Goal: Task Accomplishment & Management: Manage account settings

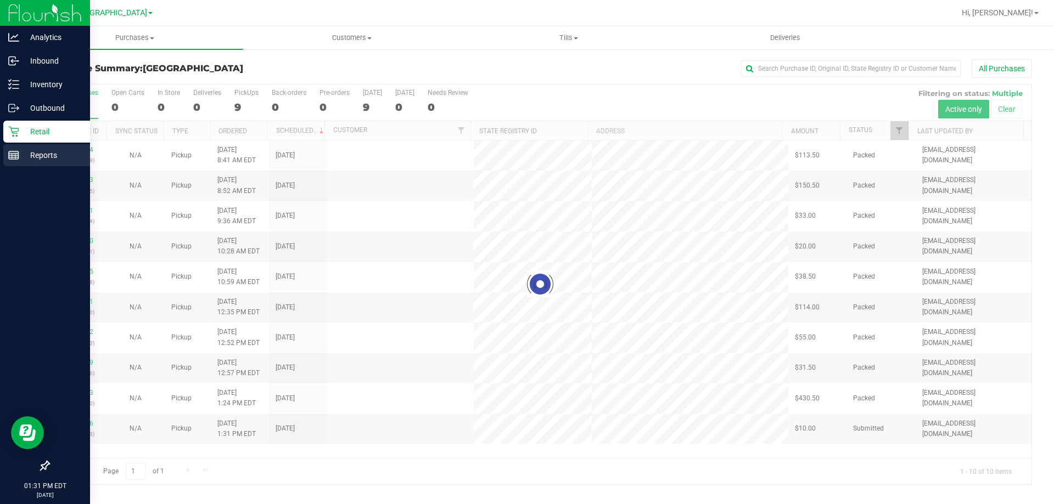
click at [56, 164] on div "Reports" at bounding box center [46, 155] width 87 height 22
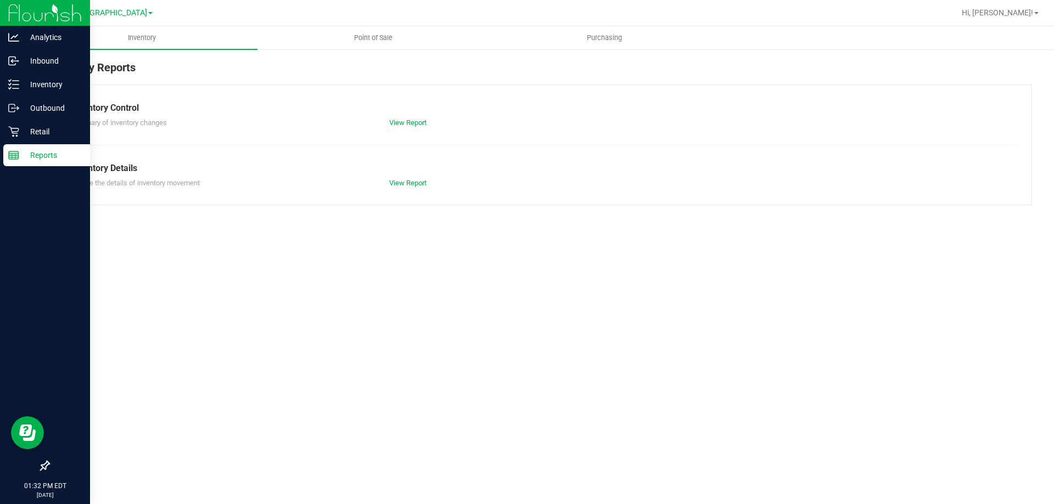
click at [353, 25] on nav "[GEOGRAPHIC_DATA] Hi, [PERSON_NAME]!" at bounding box center [539, 13] width 1027 height 26
click at [359, 32] on uib-tab-heading "Point of Sale" at bounding box center [373, 38] width 230 height 22
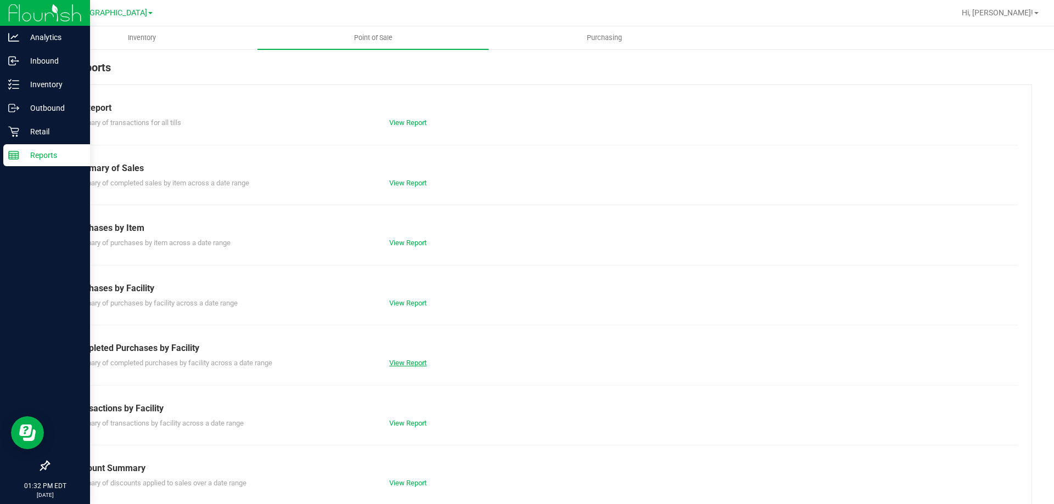
click at [409, 365] on link "View Report" at bounding box center [407, 363] width 37 height 8
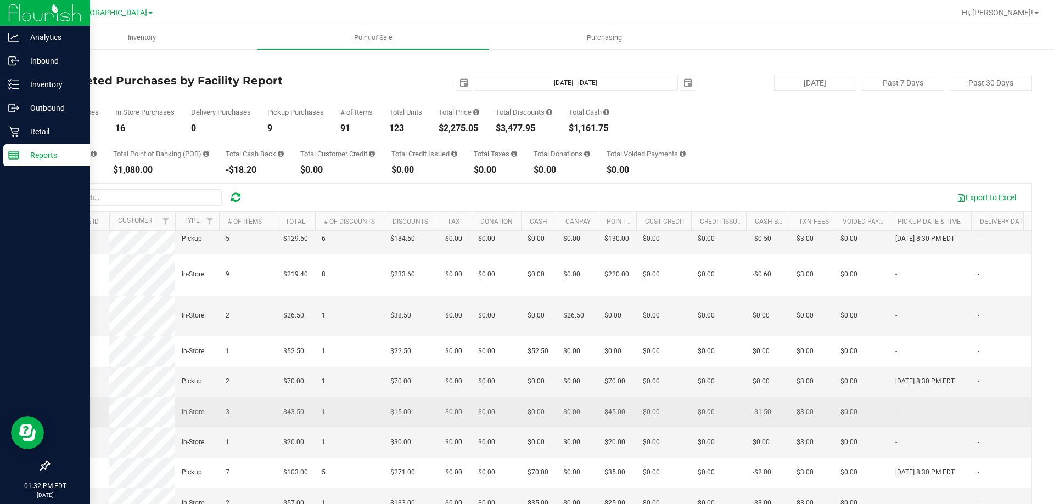
scroll to position [618, 0]
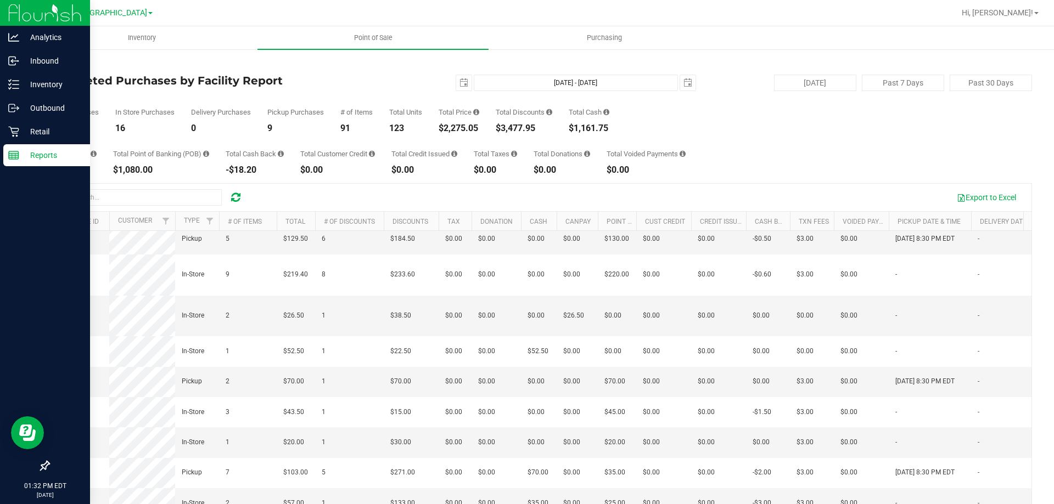
click at [69, 70] on div "Back Completed Purchases by Facility Report [DATE] [DATE] - [DATE] [DATE] [DATE…" at bounding box center [539, 317] width 983 height 516
click at [26, 131] on p "Retail" at bounding box center [52, 131] width 66 height 13
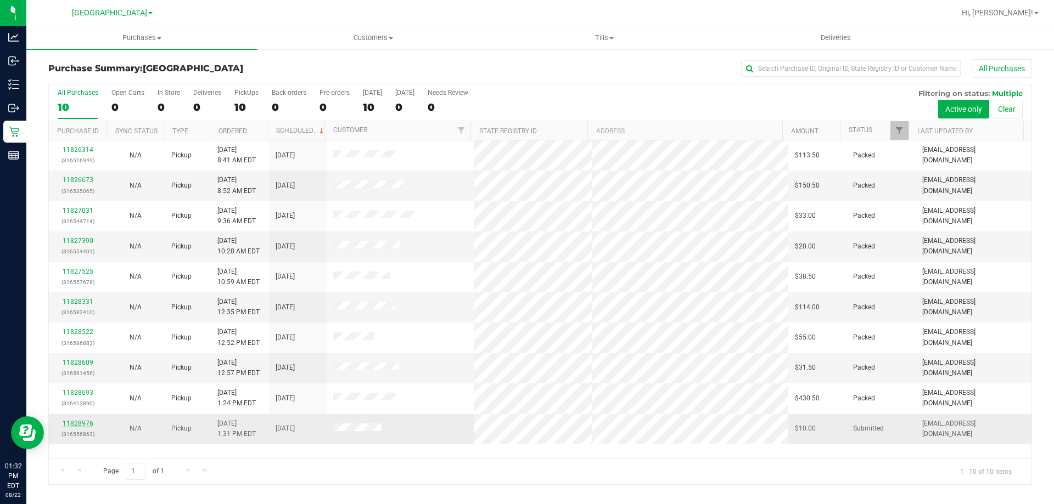
click at [85, 420] on link "11828976" at bounding box center [78, 424] width 31 height 8
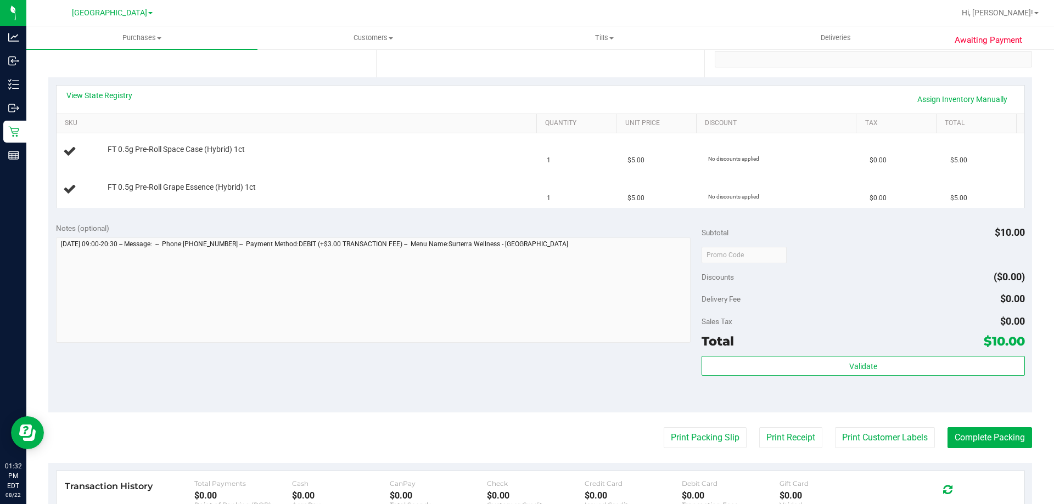
scroll to position [219, 0]
click at [673, 442] on button "Print Packing Slip" at bounding box center [704, 436] width 83 height 21
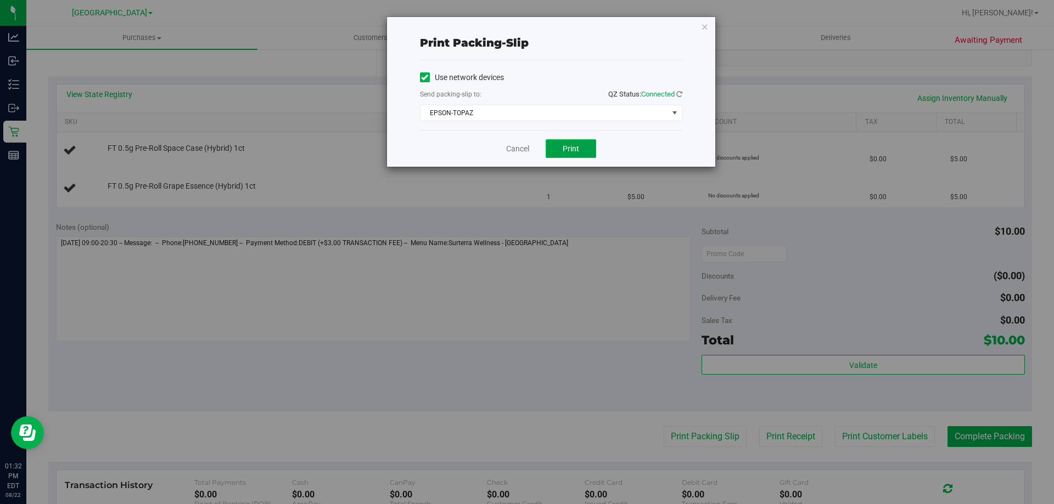
click at [576, 152] on span "Print" at bounding box center [570, 148] width 16 height 9
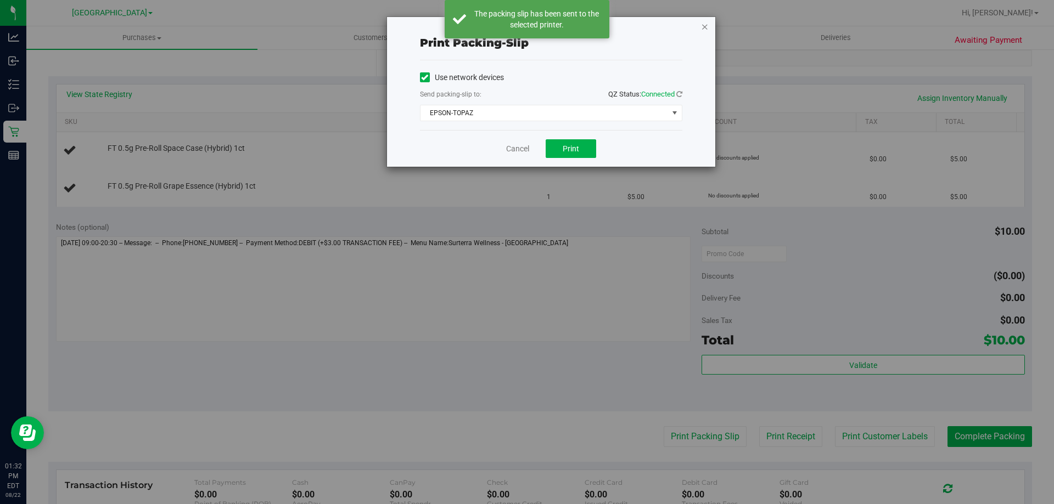
click at [705, 27] on icon "button" at bounding box center [705, 26] width 8 height 13
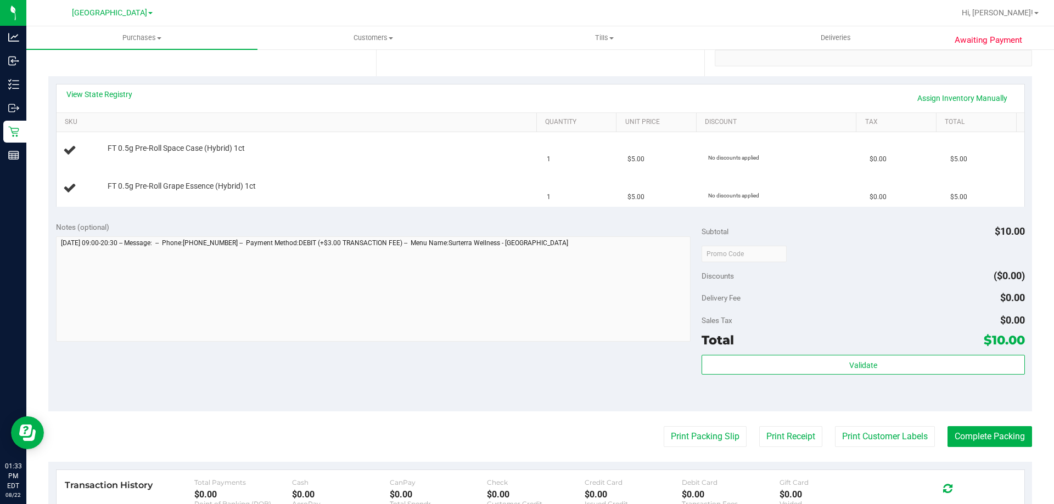
click at [663, 426] on button "Print Packing Slip" at bounding box center [704, 436] width 83 height 21
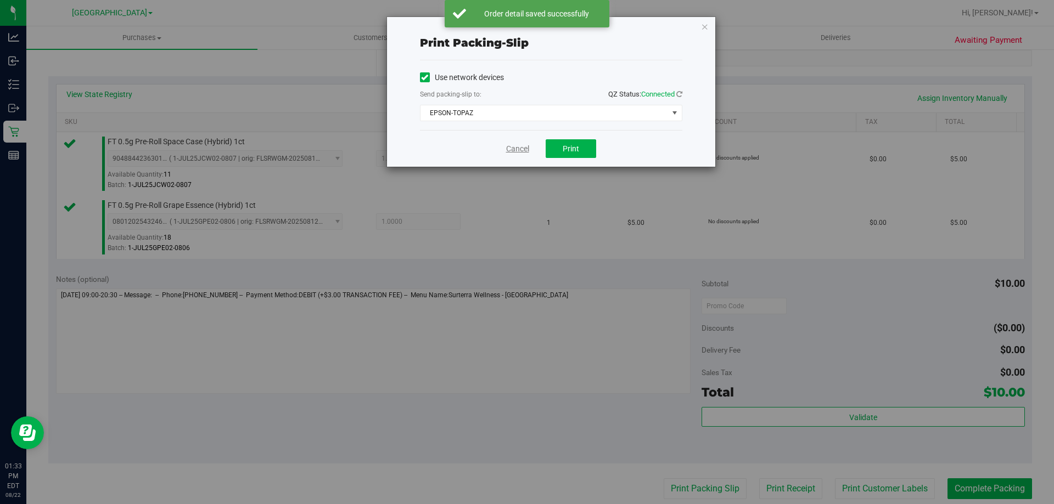
click at [515, 149] on link "Cancel" at bounding box center [517, 149] width 23 height 12
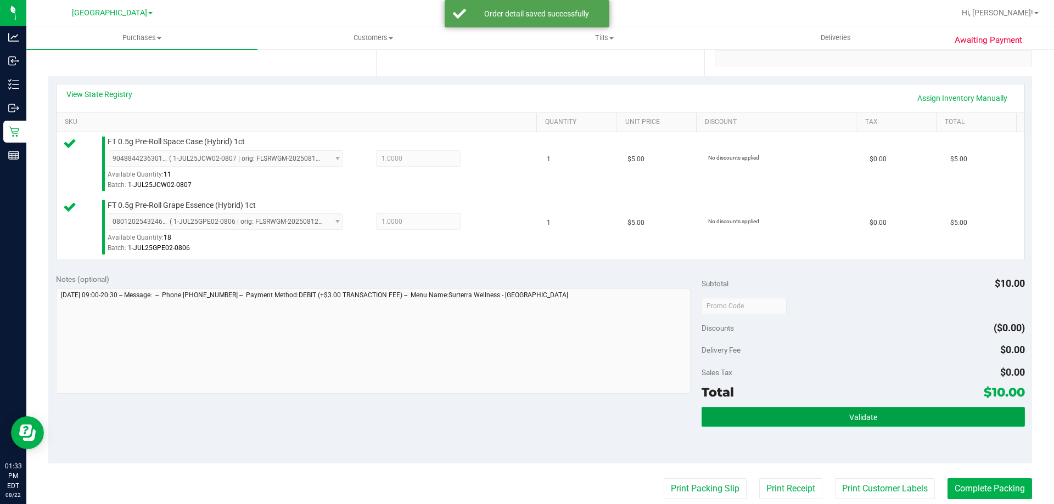
click at [860, 424] on button "Validate" at bounding box center [862, 417] width 323 height 20
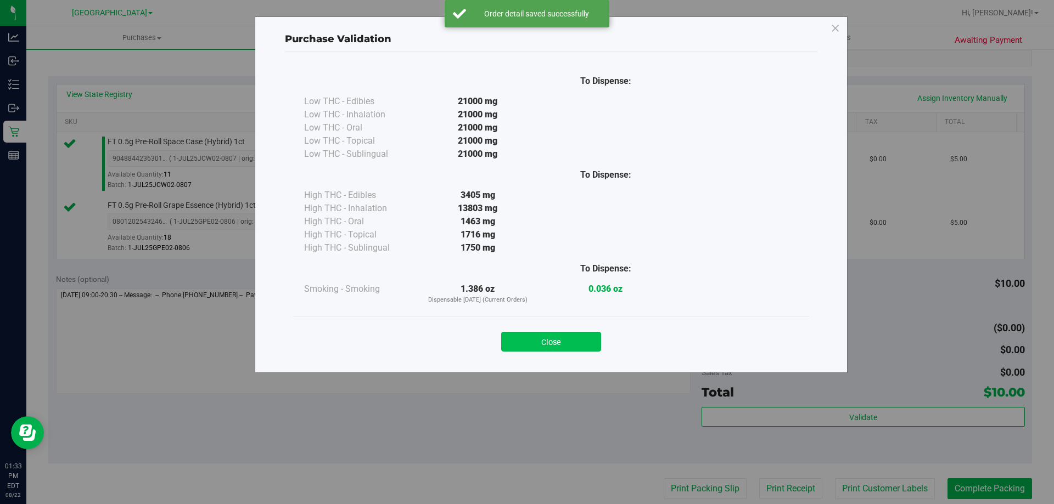
click at [558, 351] on button "Close" at bounding box center [551, 342] width 100 height 20
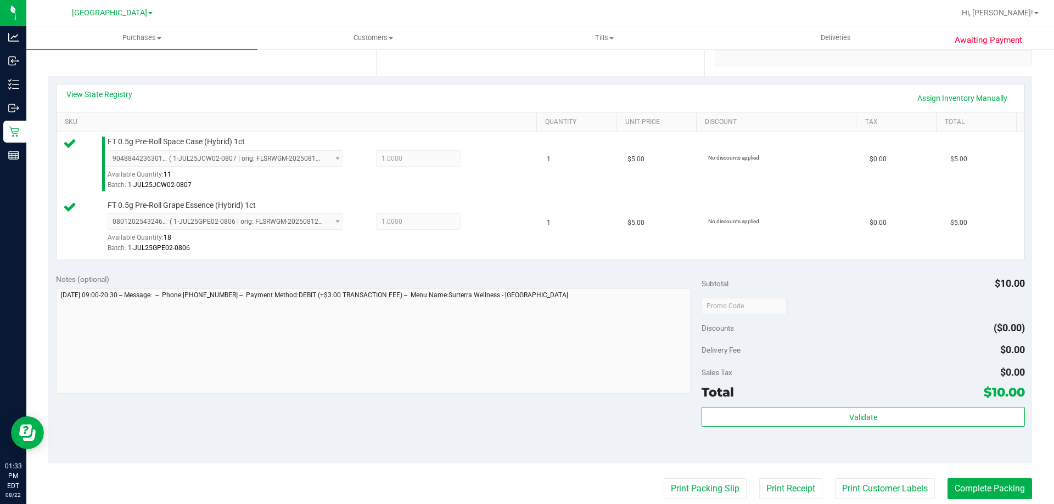
scroll to position [231, 0]
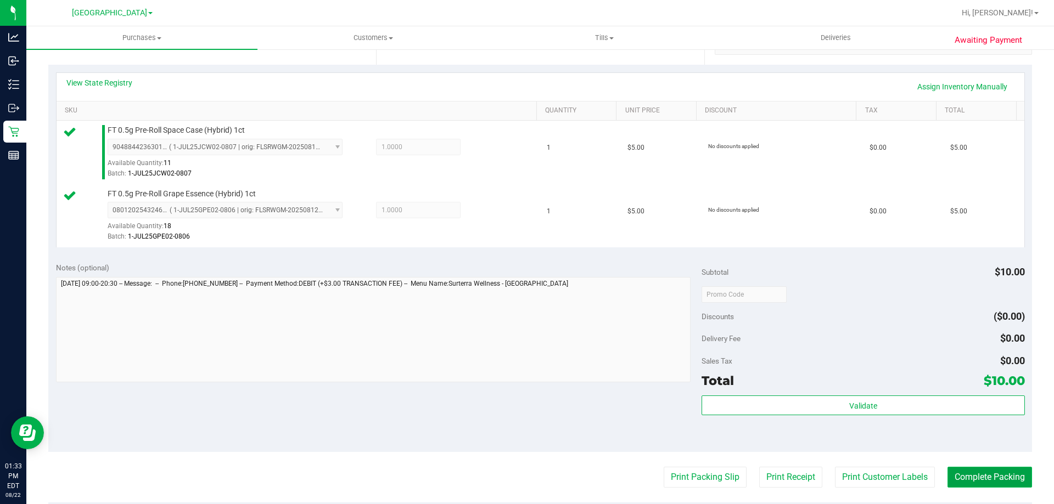
click at [989, 482] on button "Complete Packing" at bounding box center [989, 477] width 85 height 21
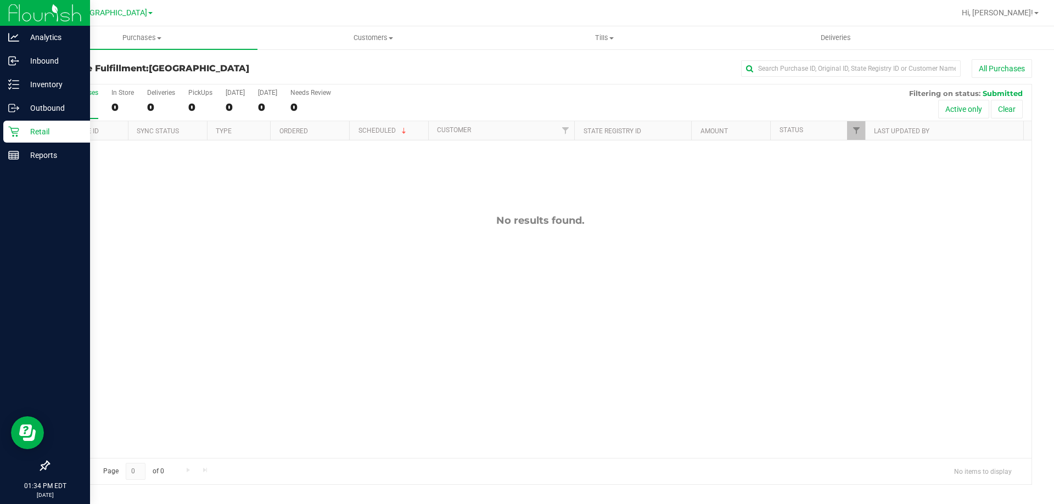
click at [18, 128] on icon at bounding box center [13, 132] width 10 height 10
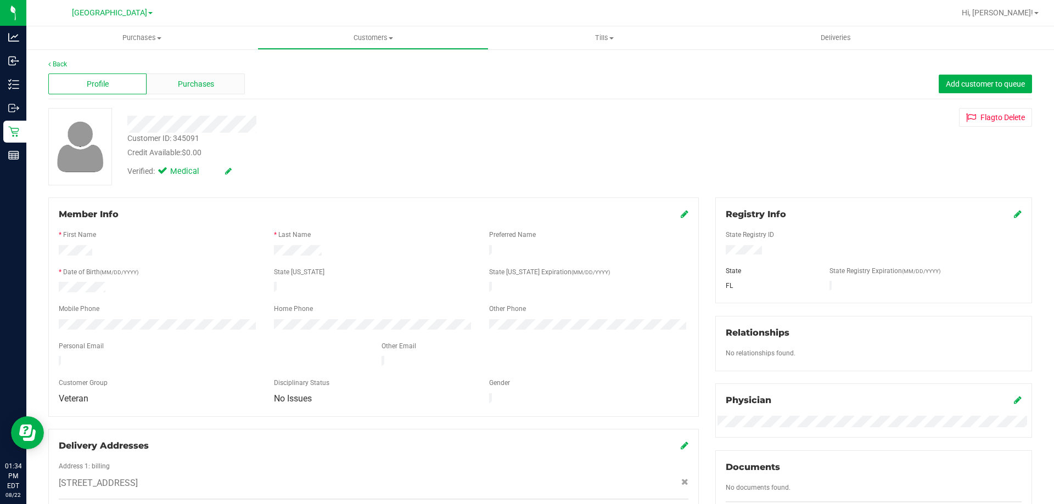
click at [218, 89] on div "Purchases" at bounding box center [196, 84] width 98 height 21
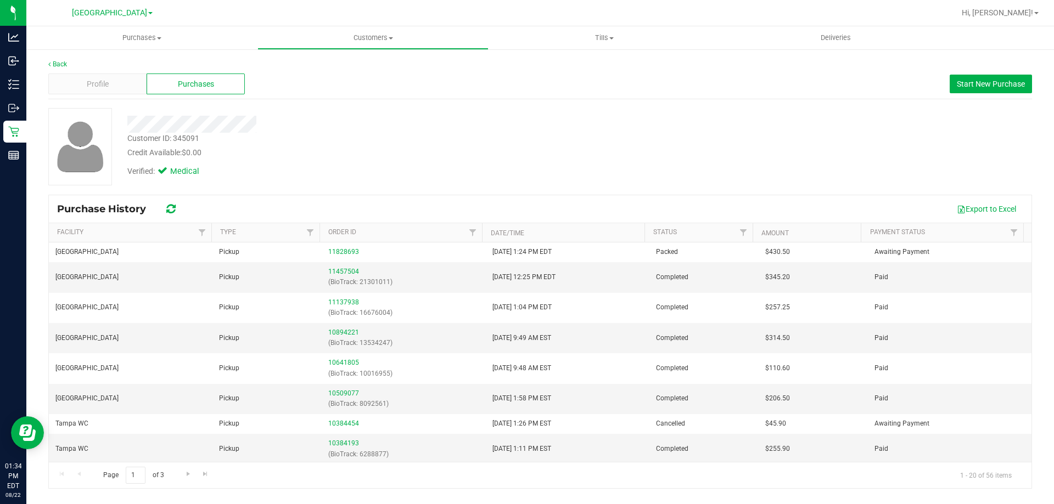
click at [52, 68] on div "Back" at bounding box center [539, 64] width 983 height 10
click at [54, 61] on link "Back" at bounding box center [57, 64] width 19 height 8
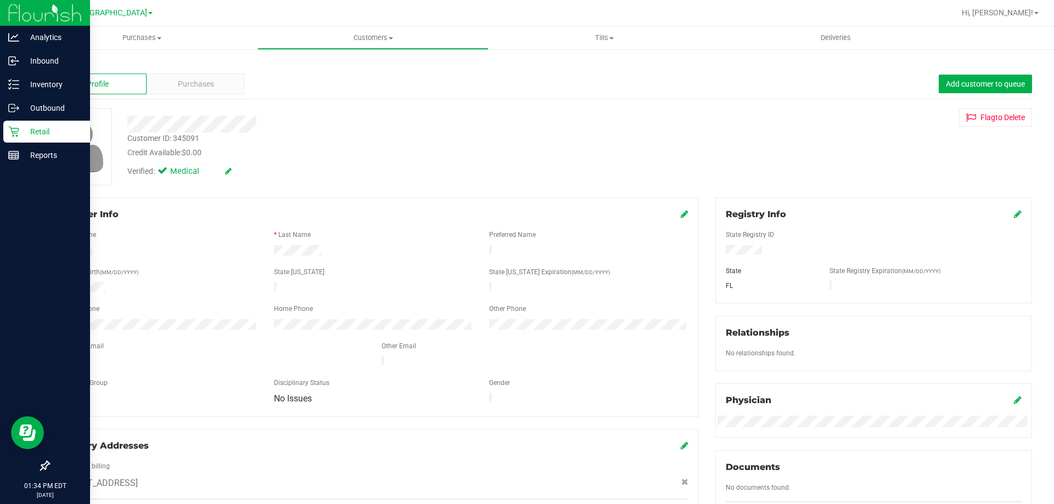
click at [16, 125] on div "Retail" at bounding box center [46, 132] width 87 height 22
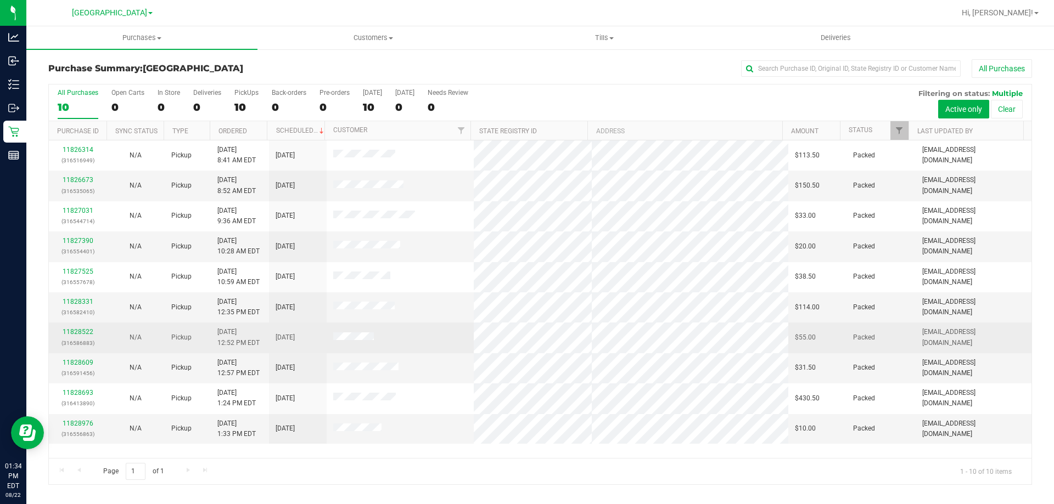
drag, startPoint x: 121, startPoint y: 344, endPoint x: 117, endPoint y: 340, distance: 6.2
click at [121, 344] on td "N/A" at bounding box center [135, 338] width 58 height 30
click at [74, 326] on td "11828522 (316586883)" at bounding box center [78, 338] width 58 height 30
click at [84, 329] on link "11828522" at bounding box center [78, 332] width 31 height 8
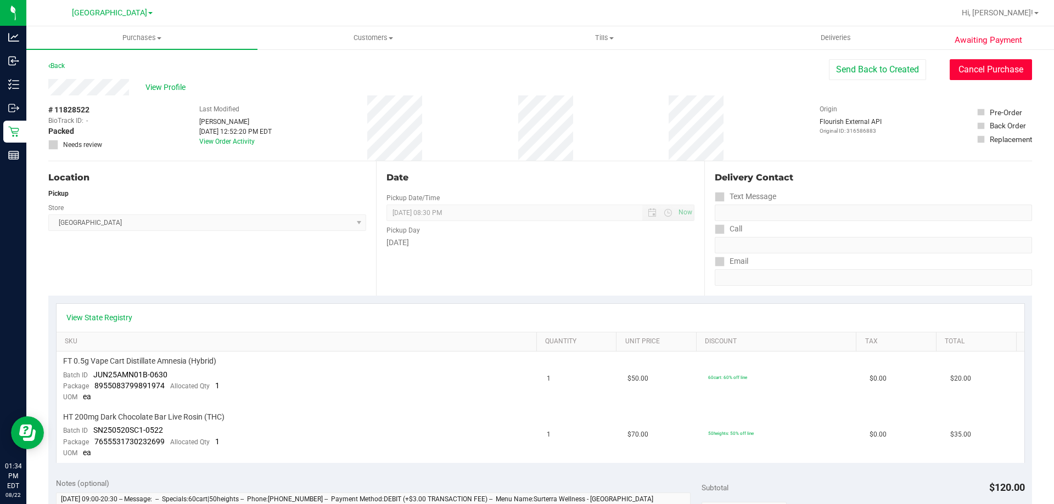
click at [984, 66] on button "Cancel Purchase" at bounding box center [990, 69] width 82 height 21
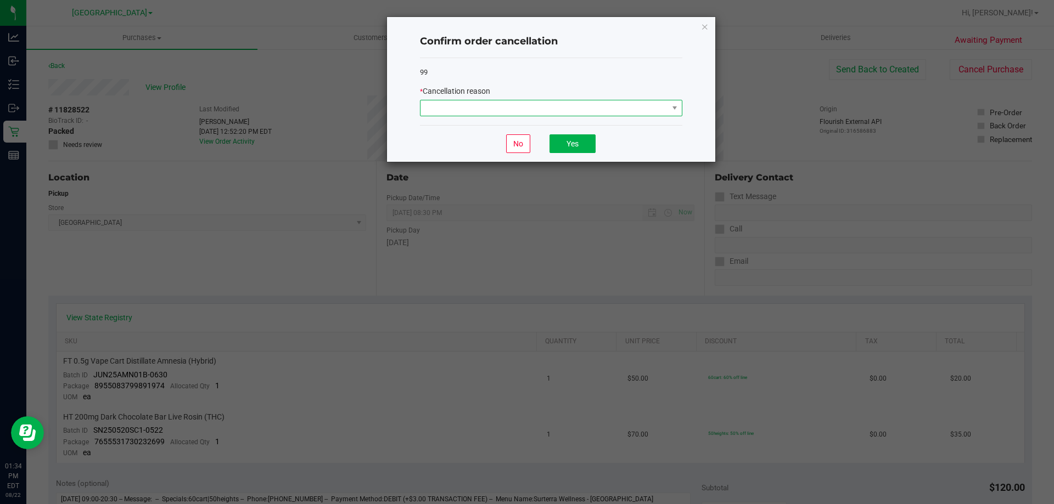
click at [531, 112] on span at bounding box center [543, 107] width 247 height 15
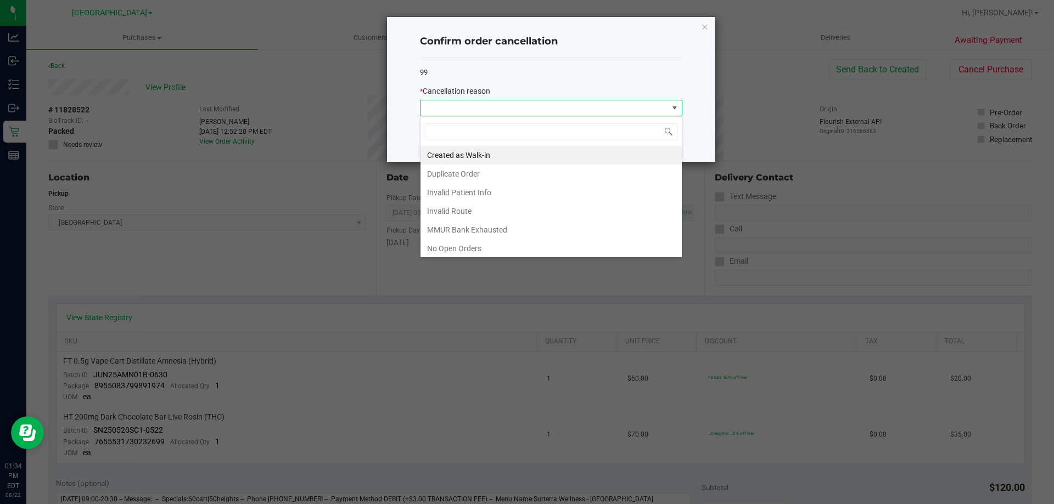
scroll to position [16, 262]
click at [487, 172] on li "Duplicate Order" at bounding box center [550, 174] width 261 height 19
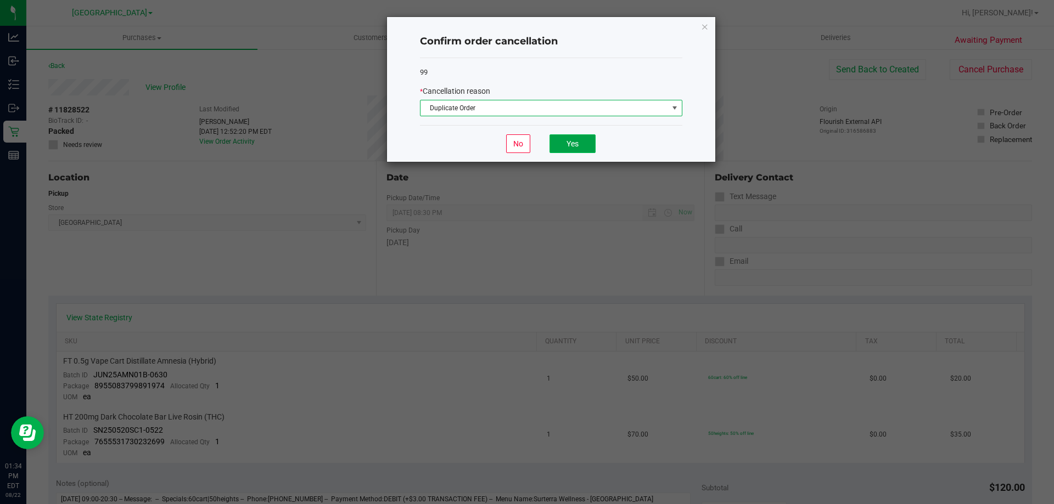
click at [582, 147] on button "Yes" at bounding box center [572, 143] width 46 height 19
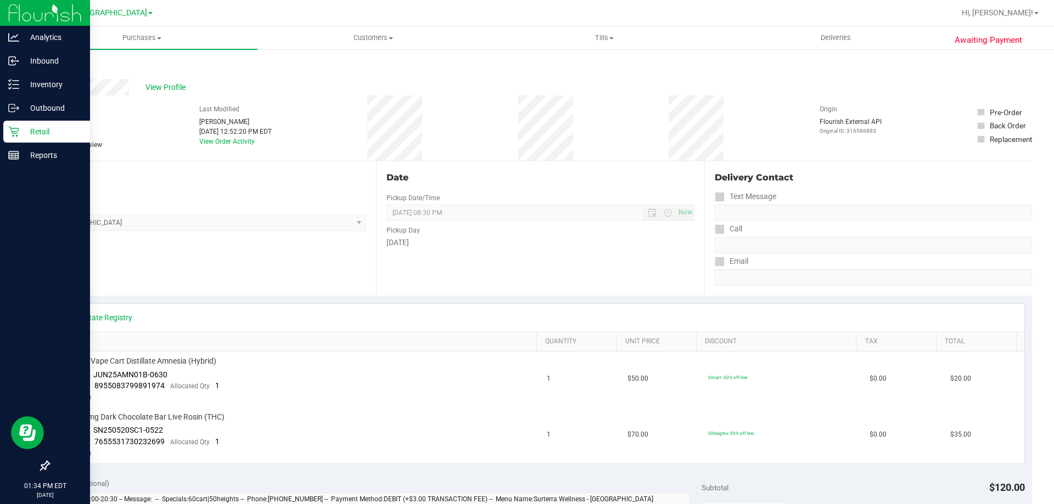
click at [30, 130] on p "Retail" at bounding box center [52, 131] width 66 height 13
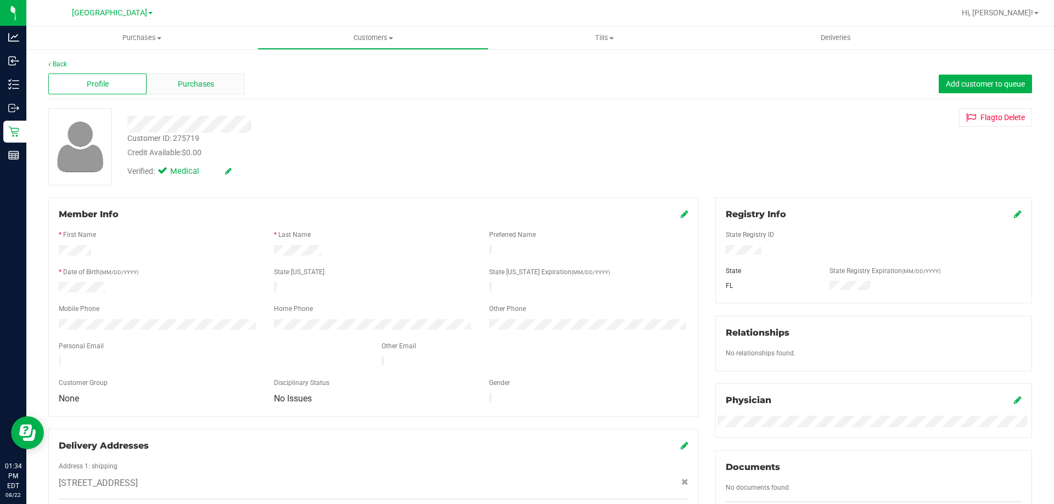
click at [199, 85] on span "Purchases" at bounding box center [196, 84] width 36 height 12
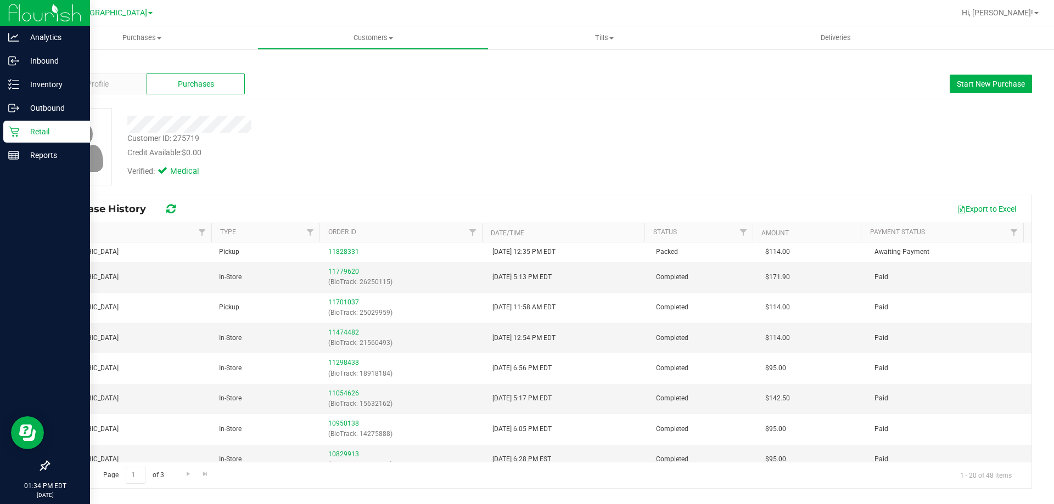
click at [17, 122] on div "Retail" at bounding box center [46, 132] width 87 height 22
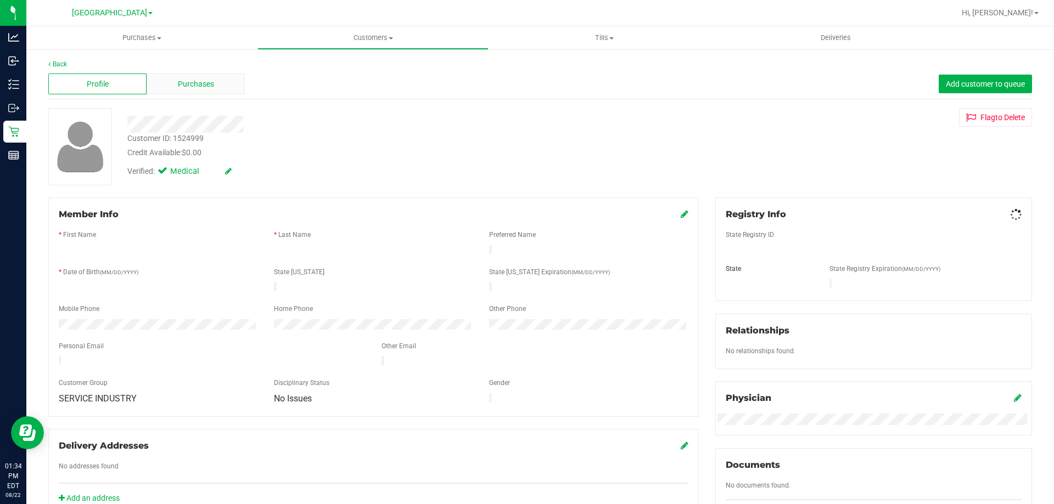
click at [170, 83] on div "Purchases" at bounding box center [196, 84] width 98 height 21
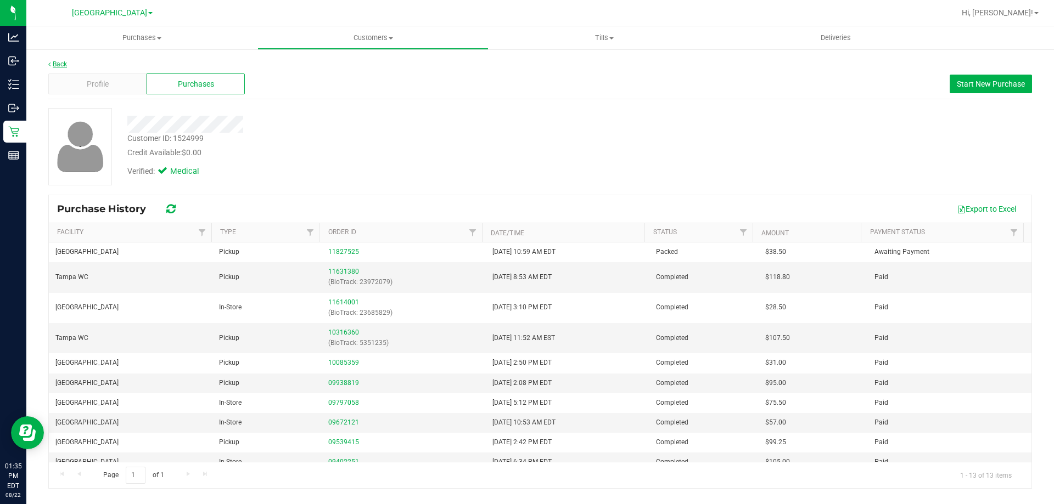
click at [54, 63] on link "Back" at bounding box center [57, 64] width 19 height 8
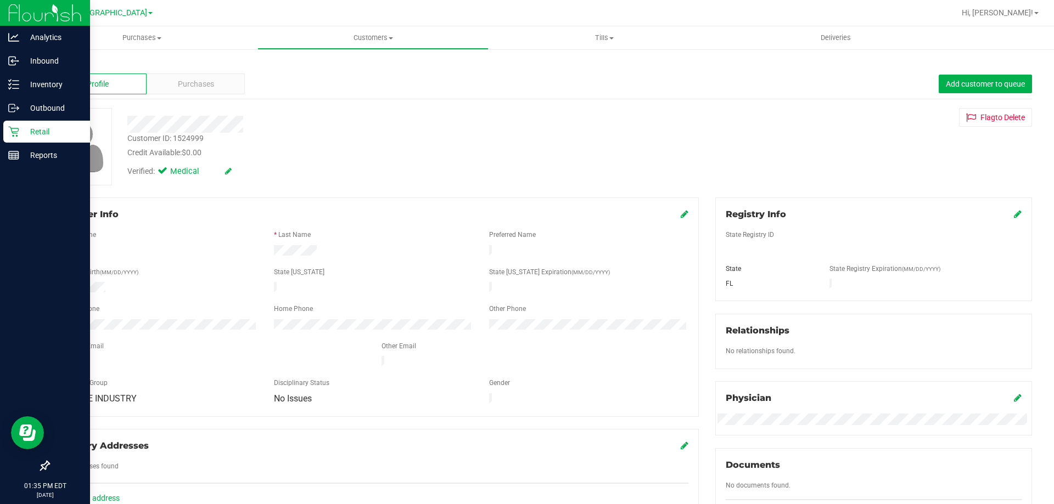
click at [18, 127] on icon at bounding box center [13, 131] width 11 height 11
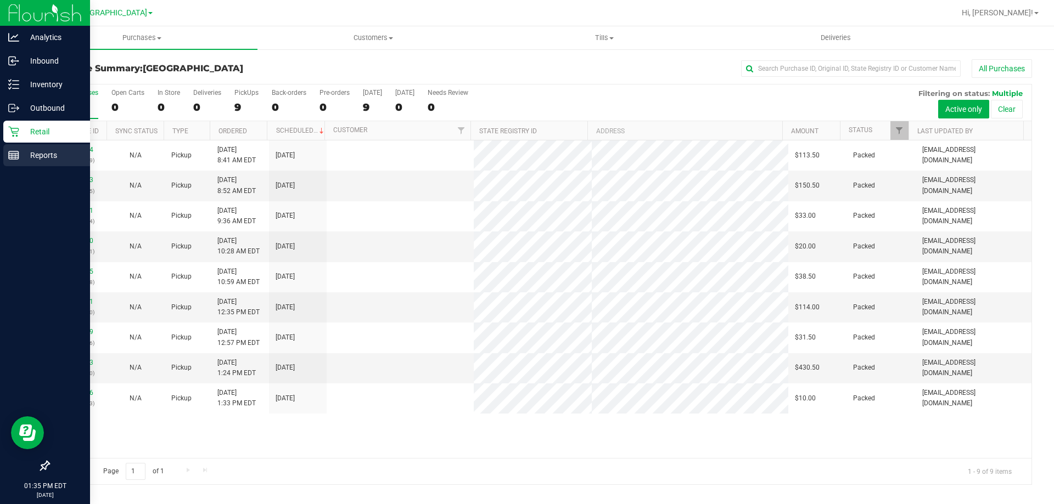
click at [33, 159] on p "Reports" at bounding box center [52, 155] width 66 height 13
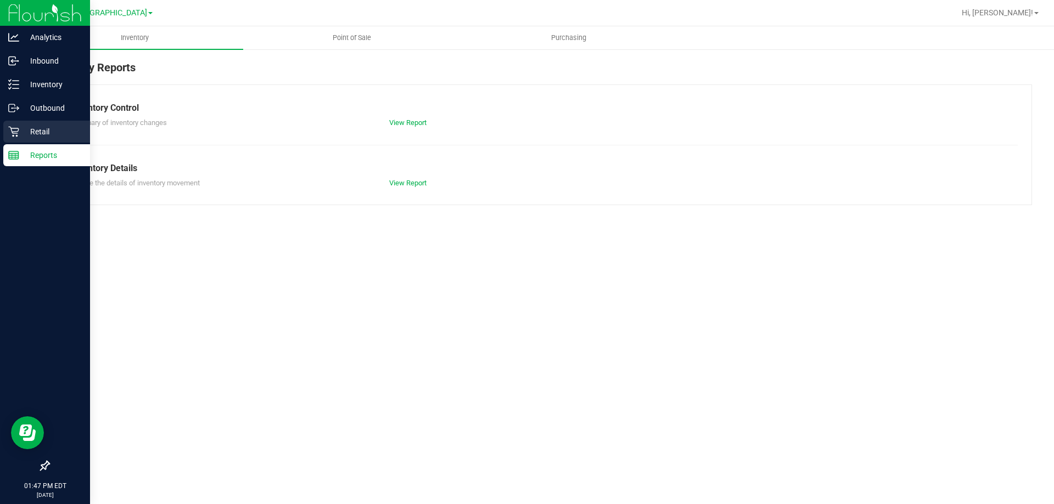
click at [33, 135] on p "Retail" at bounding box center [52, 131] width 66 height 13
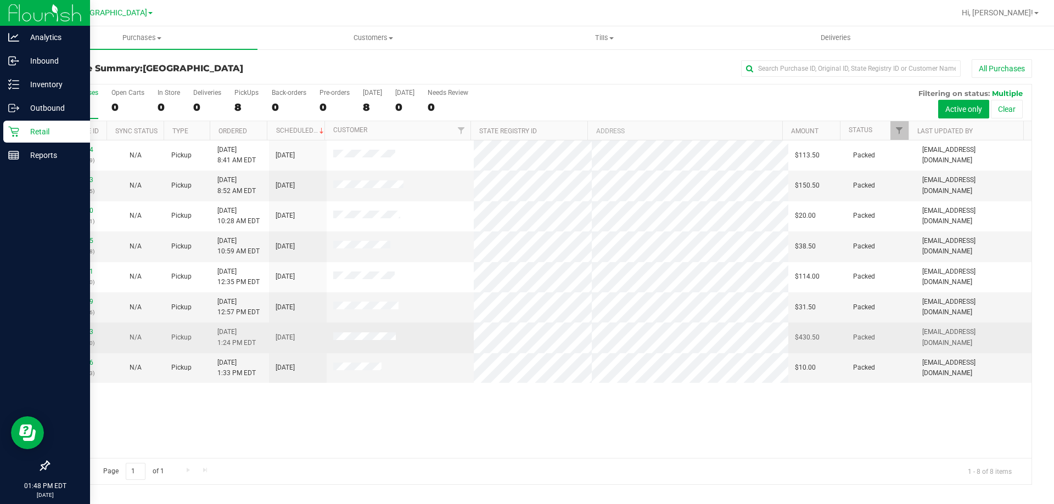
click at [359, 333] on span at bounding box center [364, 338] width 63 height 11
click at [358, 333] on span at bounding box center [364, 338] width 63 height 11
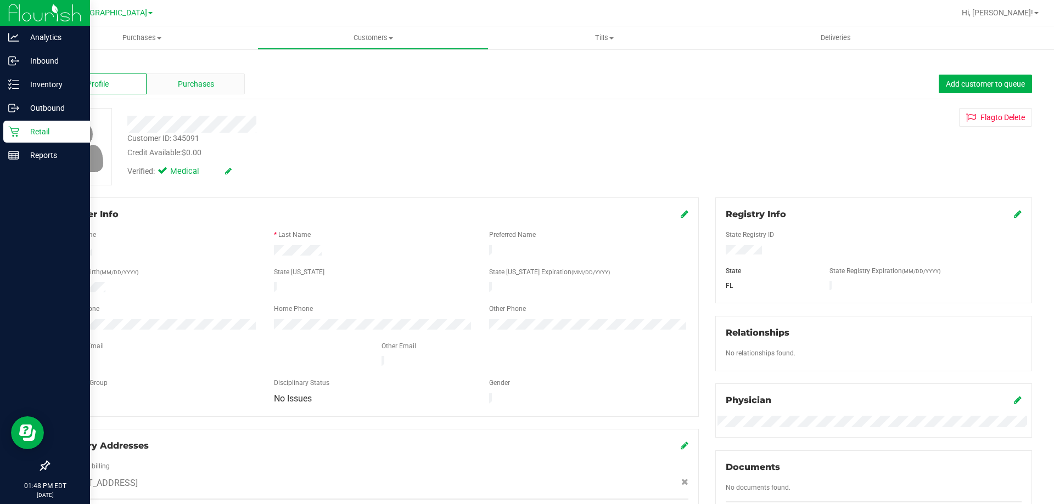
click at [224, 85] on div "Purchases" at bounding box center [196, 84] width 98 height 21
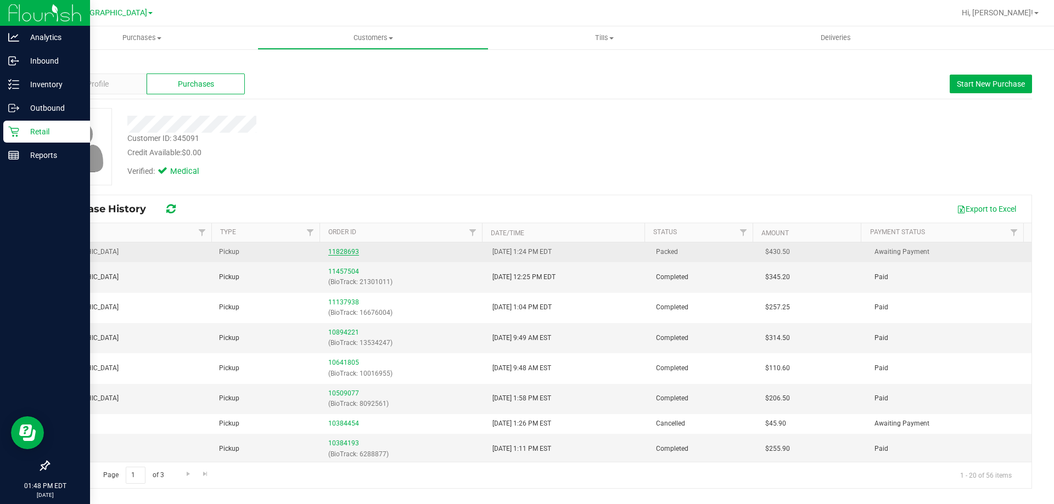
click at [348, 250] on link "11828693" at bounding box center [343, 252] width 31 height 8
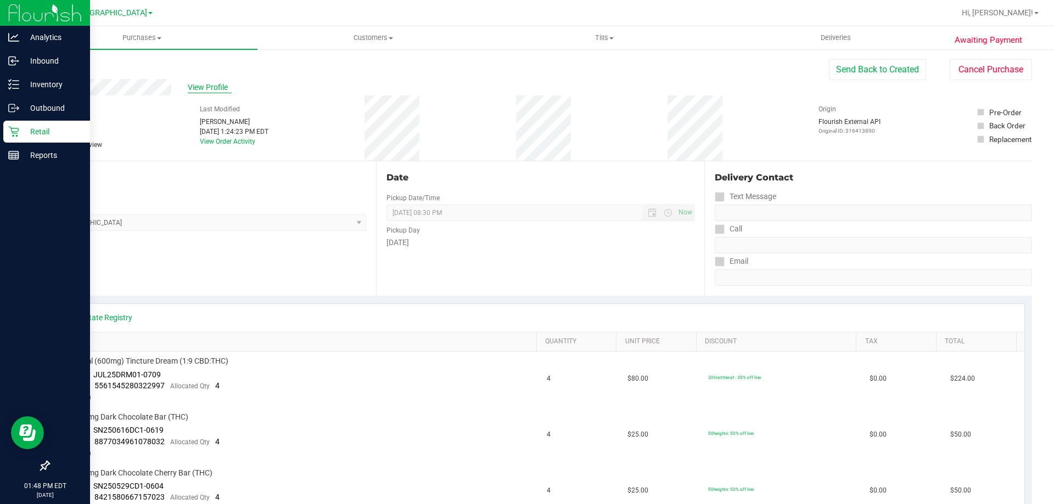
click at [207, 90] on span "View Profile" at bounding box center [210, 88] width 44 height 12
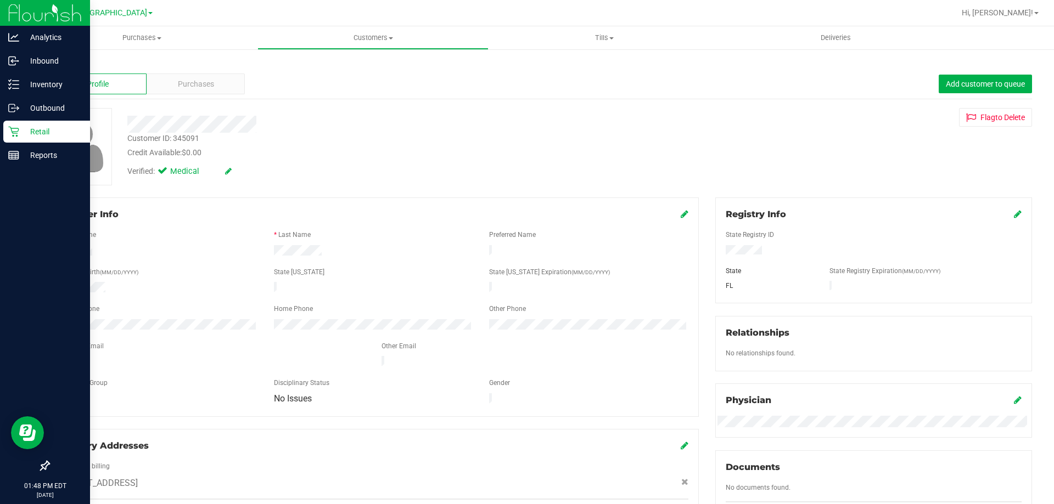
click at [31, 127] on p "Retail" at bounding box center [52, 131] width 66 height 13
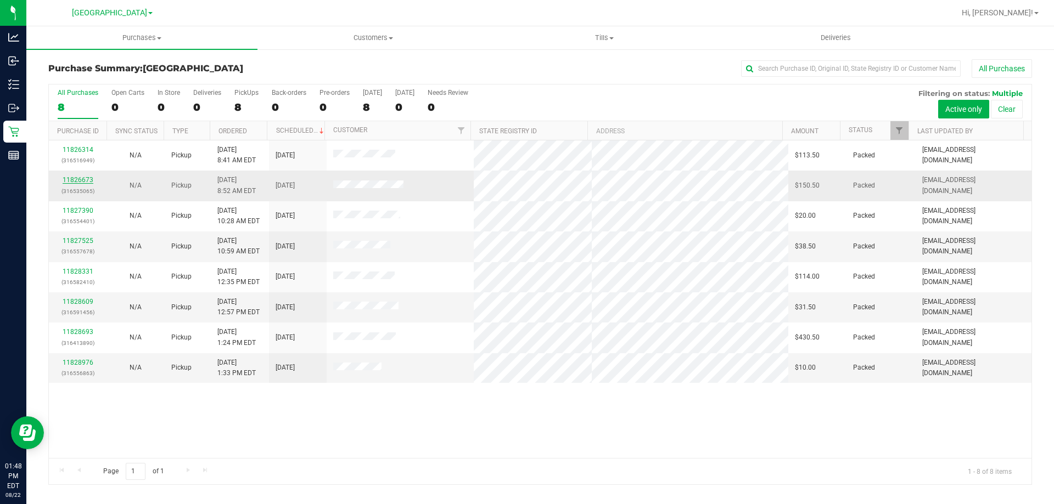
click at [68, 179] on link "11826673" at bounding box center [78, 180] width 31 height 8
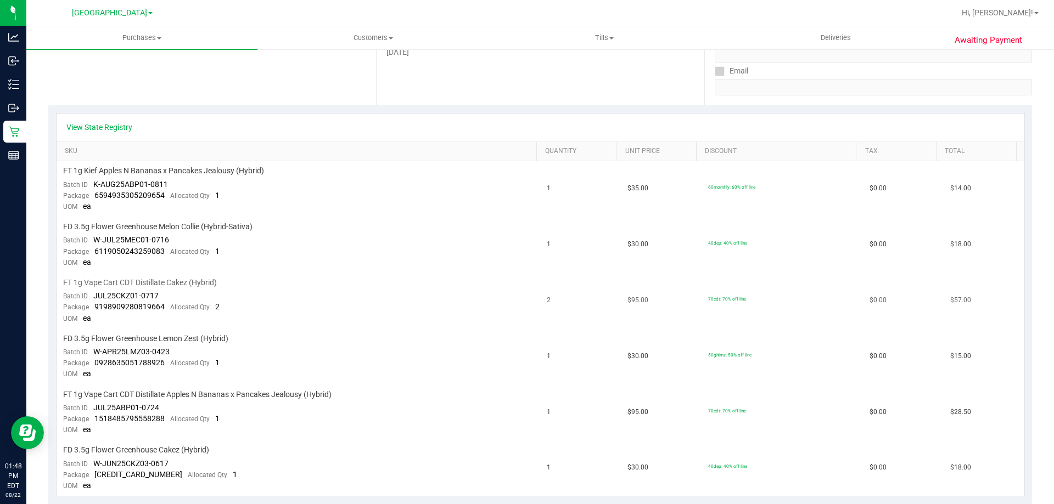
scroll to position [384, 0]
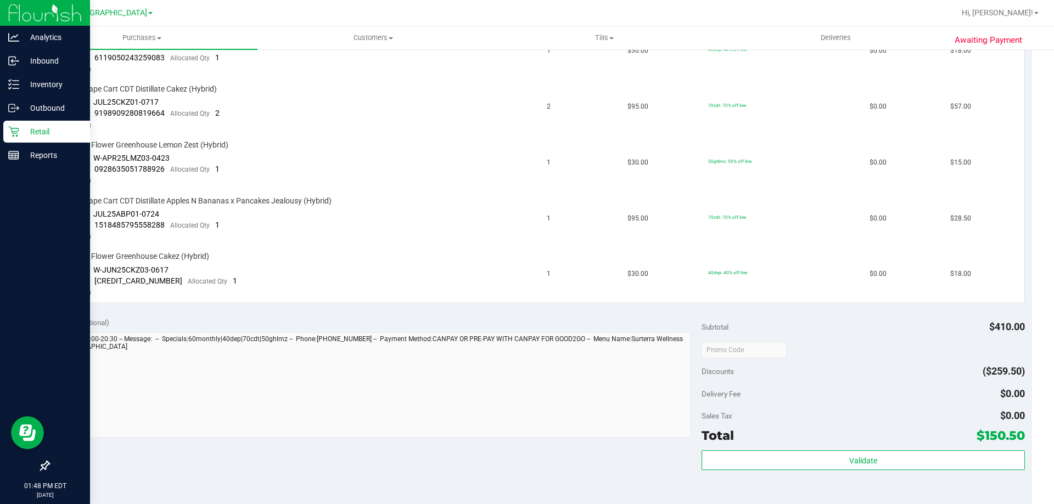
click at [5, 126] on div "Retail" at bounding box center [46, 132] width 87 height 22
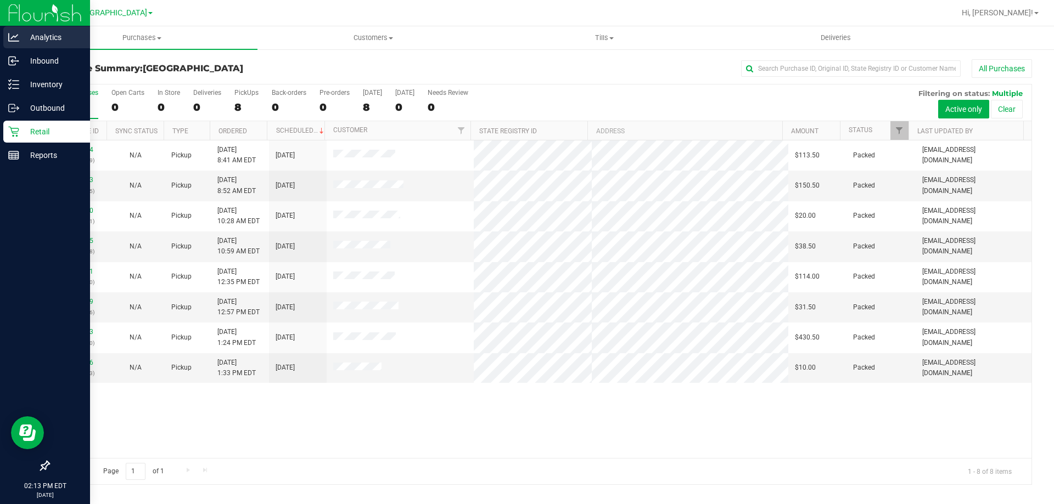
click at [17, 38] on icon at bounding box center [13, 37] width 11 height 11
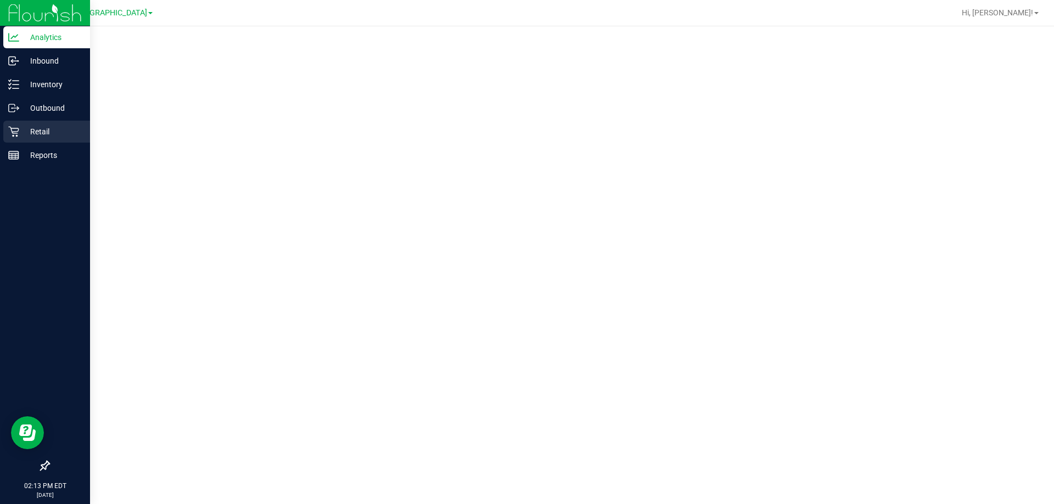
click at [28, 131] on p "Retail" at bounding box center [52, 131] width 66 height 13
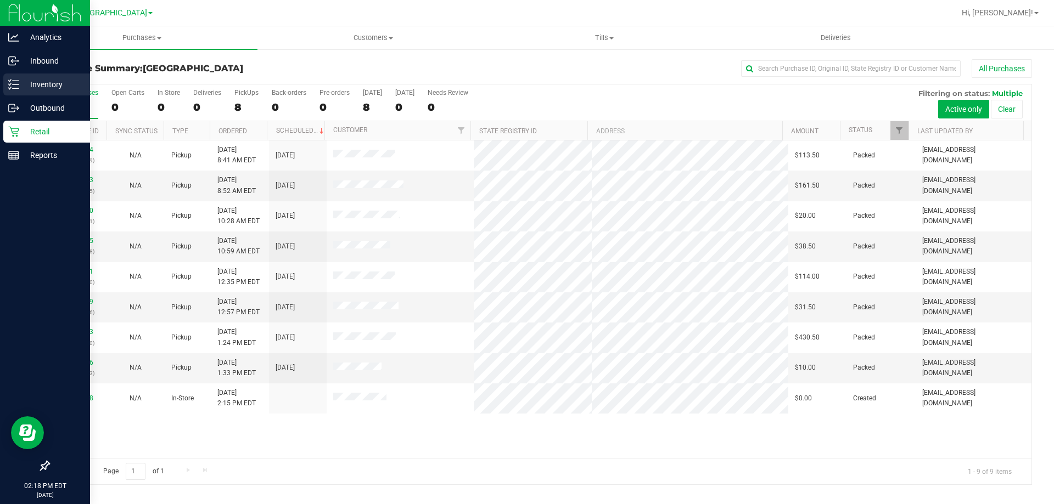
click at [13, 85] on line at bounding box center [16, 85] width 6 height 0
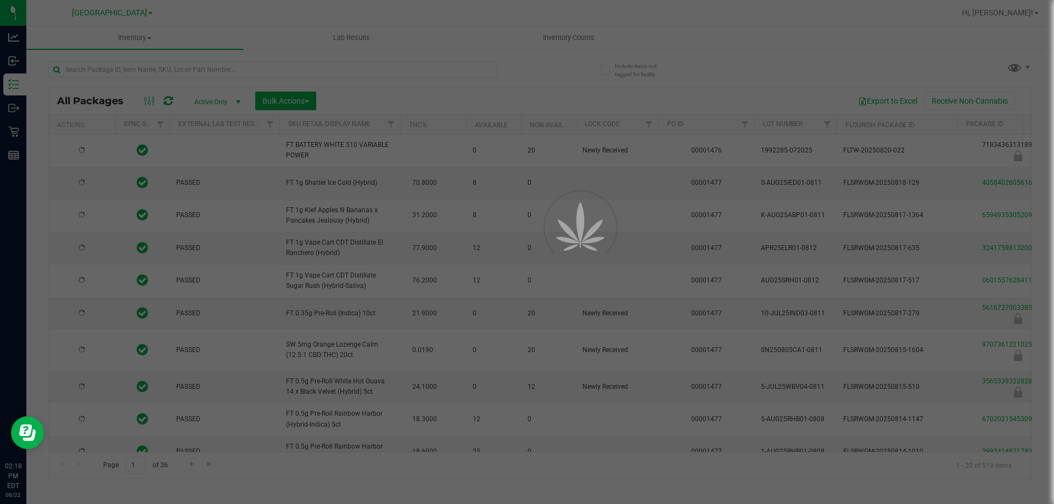
click at [370, 67] on div at bounding box center [527, 252] width 1054 height 504
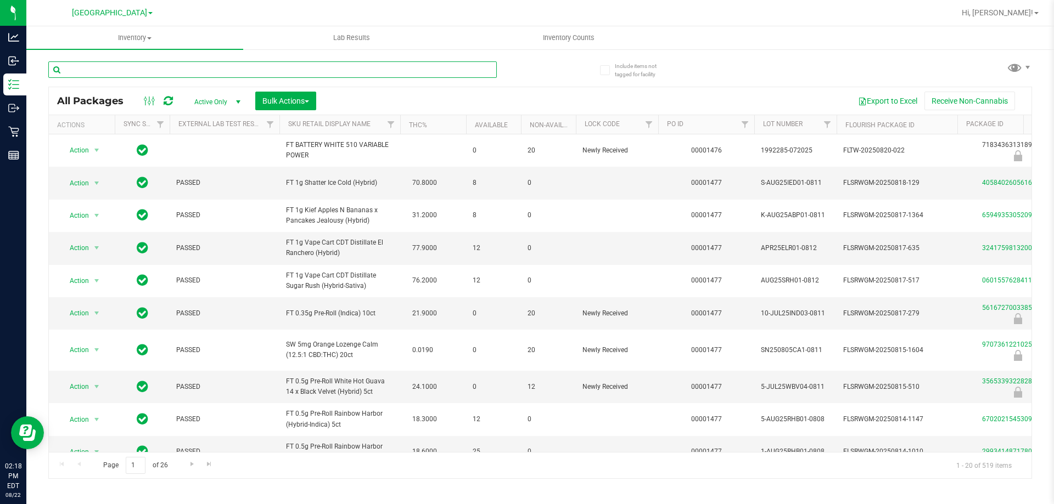
click at [301, 72] on input "text" at bounding box center [272, 69] width 448 height 16
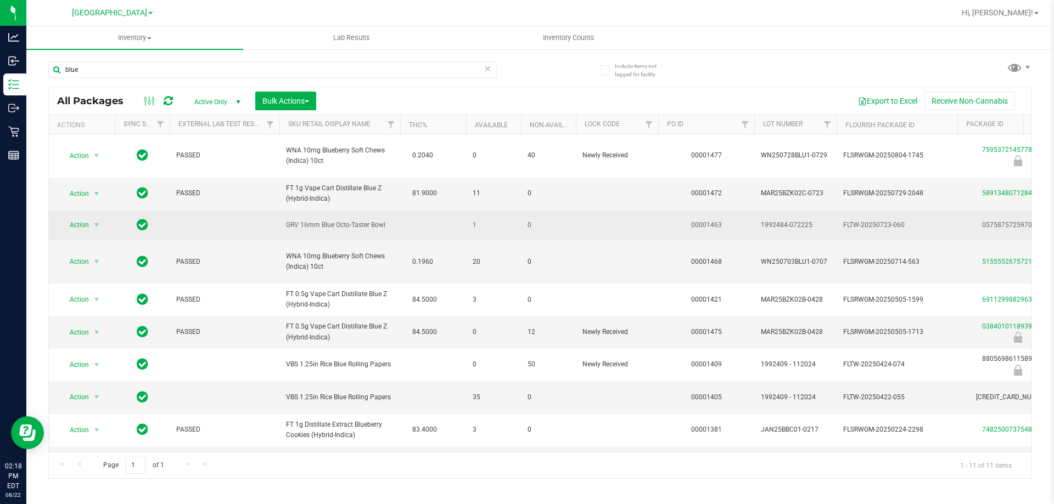
drag, startPoint x: 388, startPoint y: 227, endPoint x: 283, endPoint y: 230, distance: 104.9
click at [283, 230] on td "GRV 16mm Blue Octo-Taster Bowl" at bounding box center [339, 225] width 121 height 30
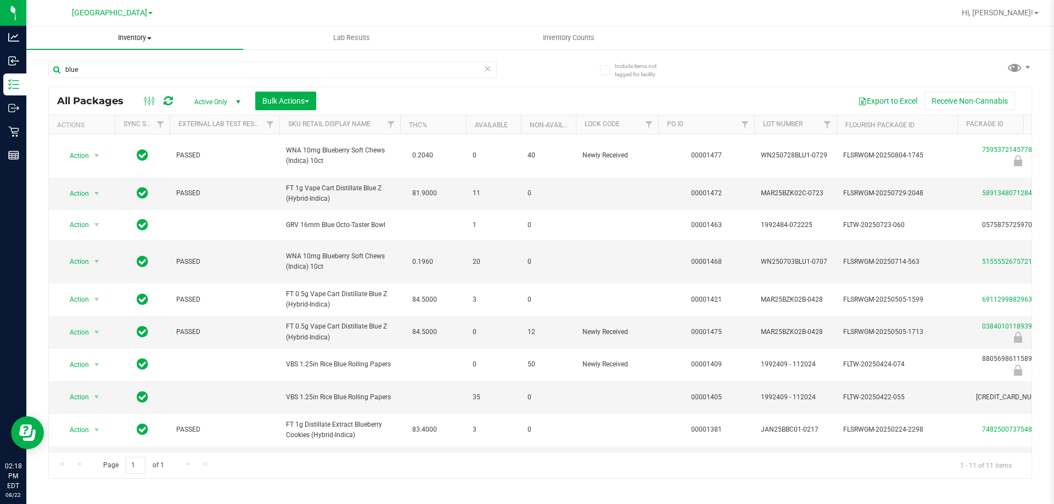
copy span "GRV 16mm Blue Octo-Taster Bowl"
click at [140, 65] on input "blue" at bounding box center [272, 69] width 448 height 16
paste input "GRV 16mm Blue Octo-Taster Bowl"
type input "GRV 16mm Blue Octo-Taster Bowl"
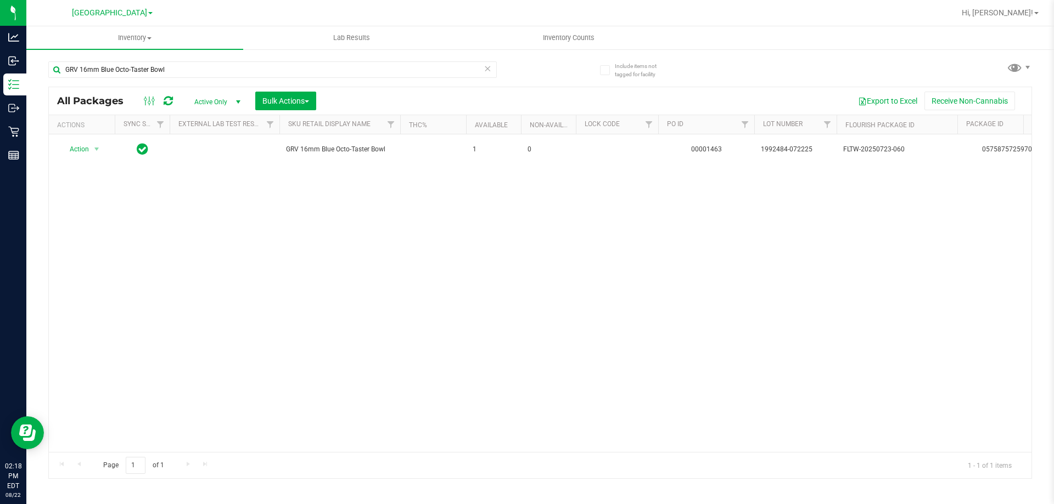
click at [228, 103] on span "Active Only" at bounding box center [215, 101] width 60 height 15
click at [367, 308] on div "Action Action Adjust qty Create package Edit attributes Global inventory Locate…" at bounding box center [540, 293] width 982 height 318
click at [218, 103] on span "Active Only" at bounding box center [215, 101] width 60 height 15
click at [208, 152] on li "Locked" at bounding box center [214, 152] width 59 height 16
click at [223, 94] on span "Locked" at bounding box center [215, 101] width 60 height 15
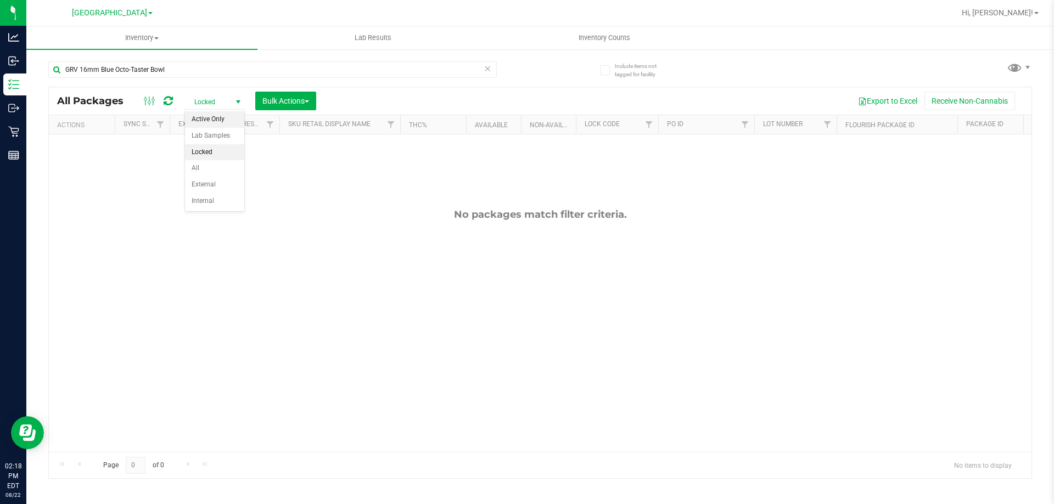
click at [206, 119] on li "Active Only" at bounding box center [214, 119] width 59 height 16
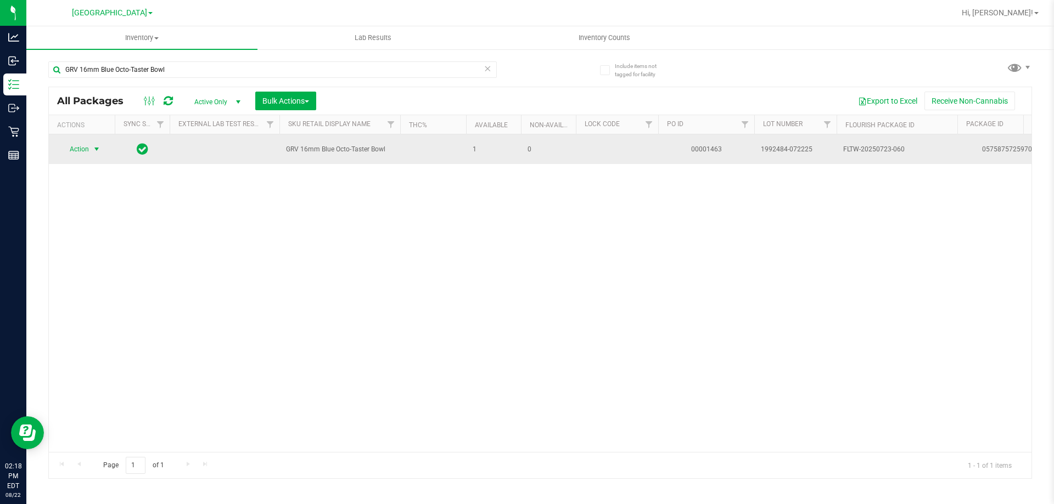
click at [93, 156] on span "select" at bounding box center [97, 149] width 14 height 15
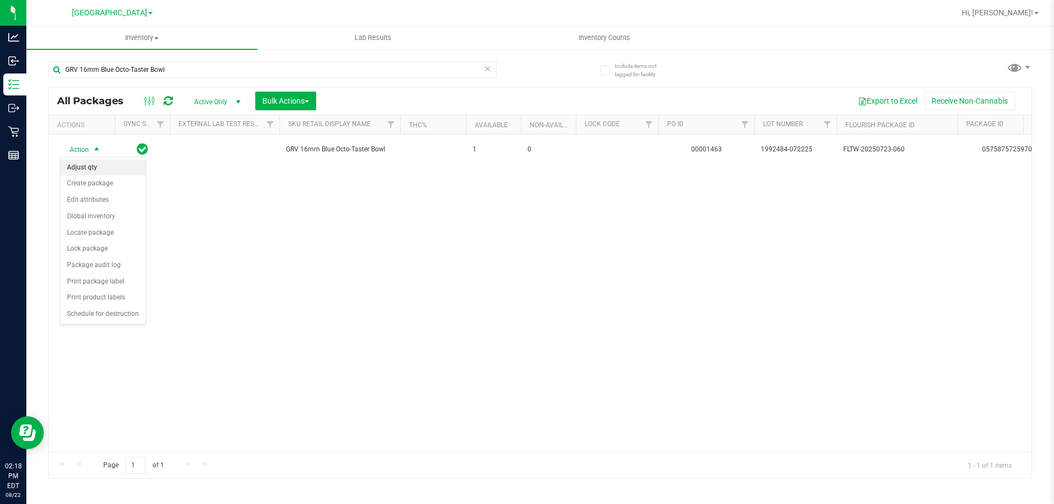
click at [93, 167] on li "Adjust qty" at bounding box center [102, 168] width 85 height 16
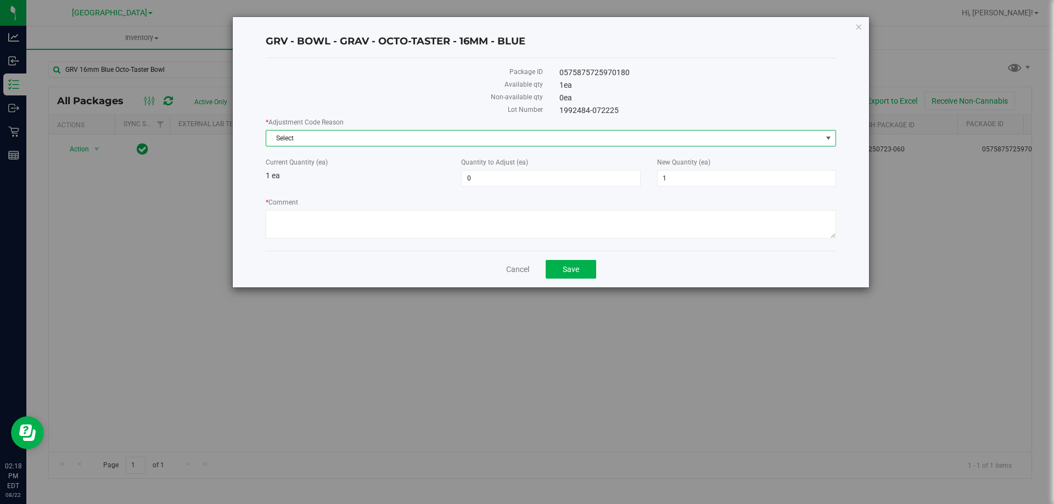
click at [452, 135] on span "Select" at bounding box center [543, 138] width 555 height 15
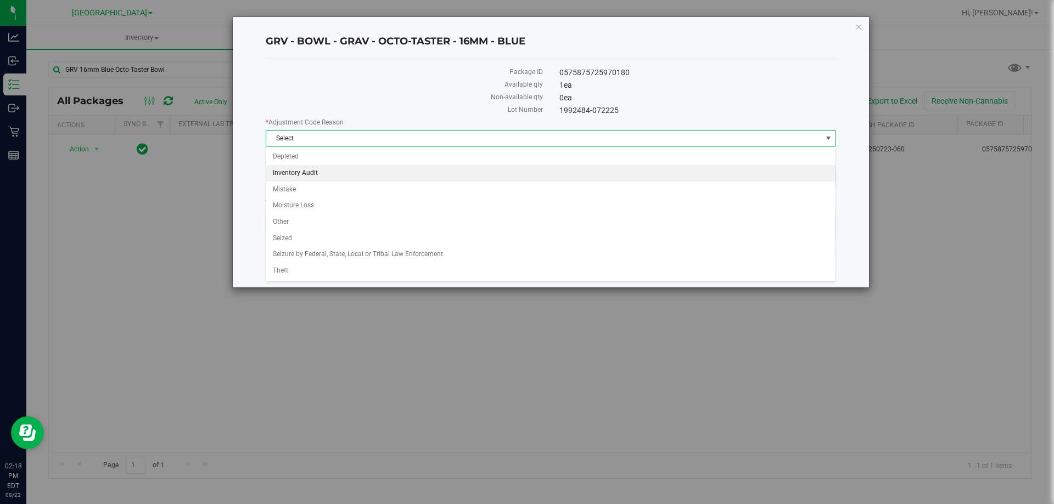
click at [346, 166] on li "Inventory Audit" at bounding box center [550, 173] width 569 height 16
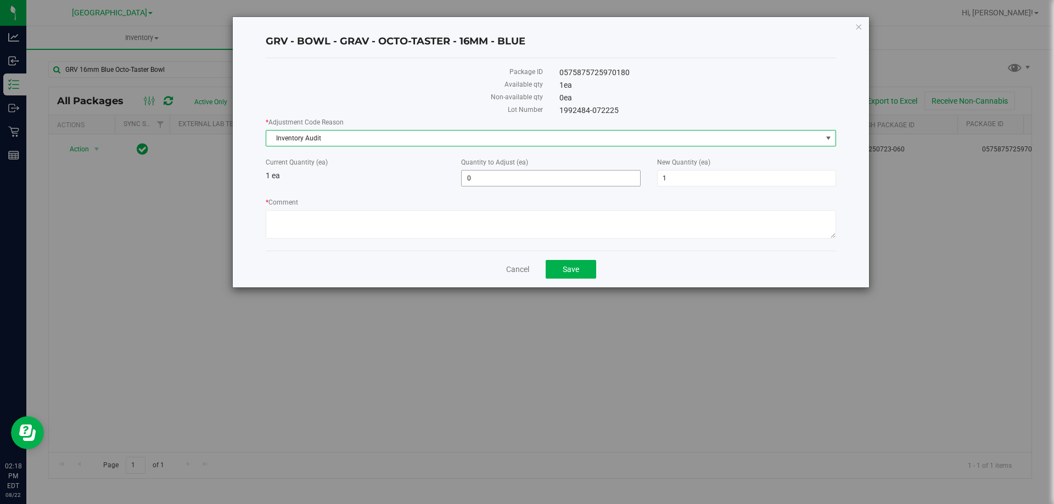
click at [512, 173] on span "0 0" at bounding box center [550, 178] width 179 height 16
type input "1"
type input "2"
click at [486, 85] on label "Available qty" at bounding box center [404, 85] width 277 height 10
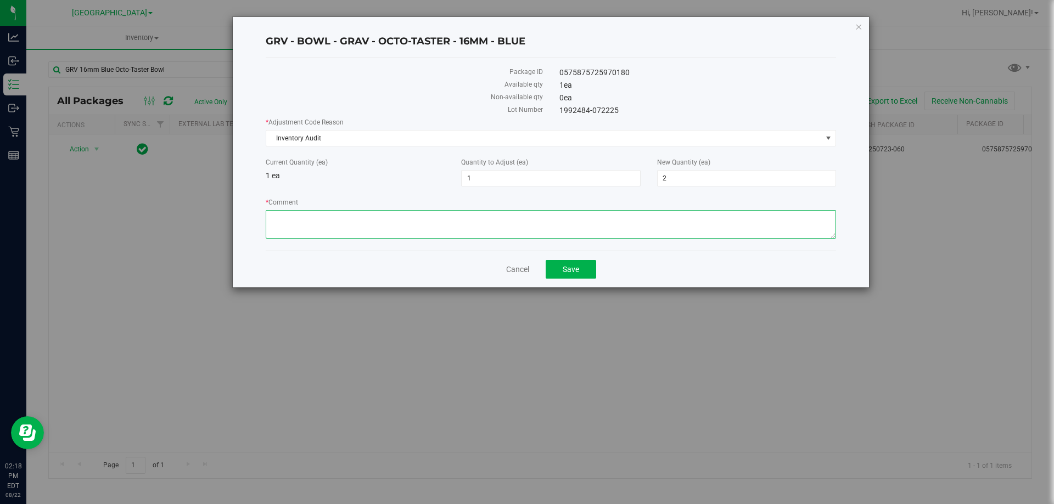
click at [371, 237] on textarea "* Comment" at bounding box center [551, 224] width 570 height 29
type textarea "two in store"
click at [583, 264] on button "Save" at bounding box center [570, 269] width 50 height 19
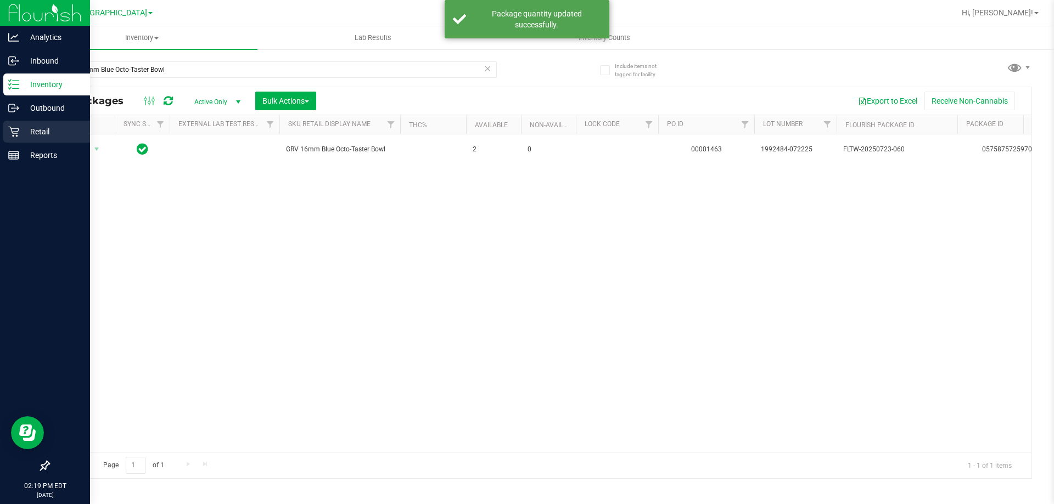
click at [31, 139] on div "Retail" at bounding box center [46, 132] width 87 height 22
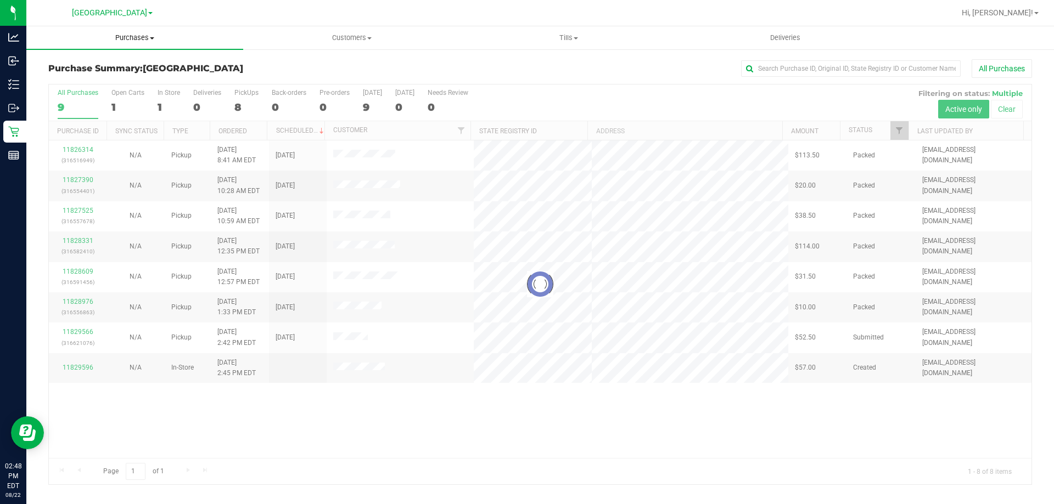
click at [142, 35] on span "Purchases" at bounding box center [134, 38] width 217 height 10
click at [105, 75] on li "Fulfillment" at bounding box center [134, 79] width 217 height 13
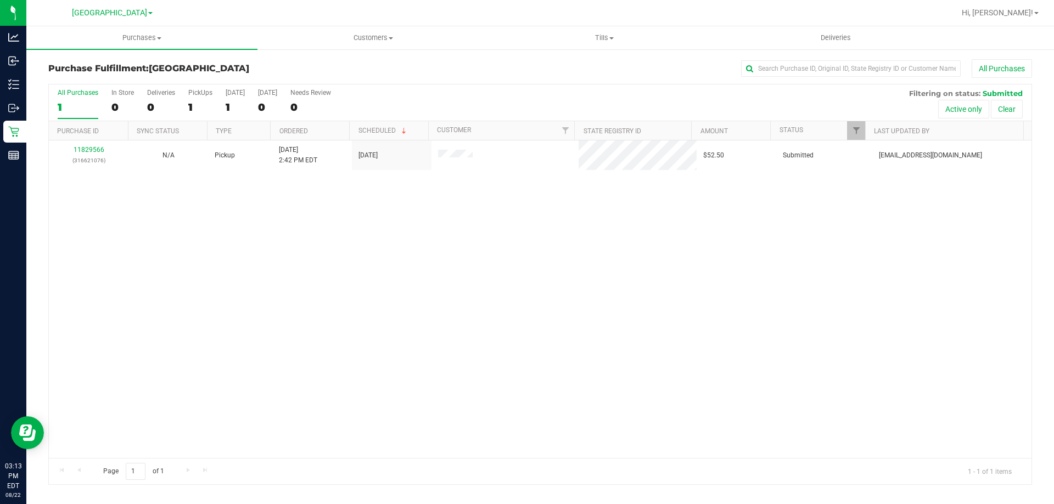
click at [221, 227] on div "11829566 (316621076) N/A Pickup [DATE] 2:42 PM EDT 8/22/2025 $52.50 Submitted […" at bounding box center [540, 299] width 982 height 318
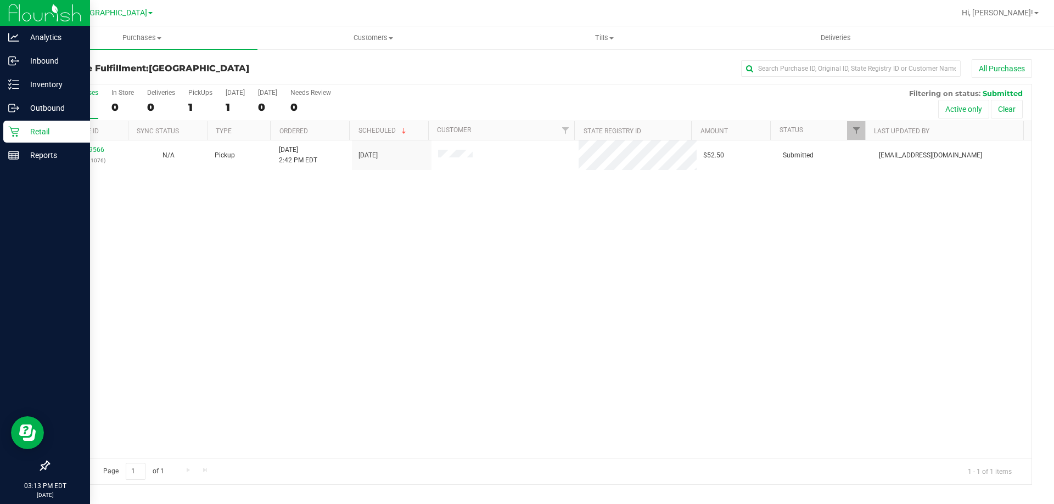
click at [52, 135] on p "Retail" at bounding box center [52, 131] width 66 height 13
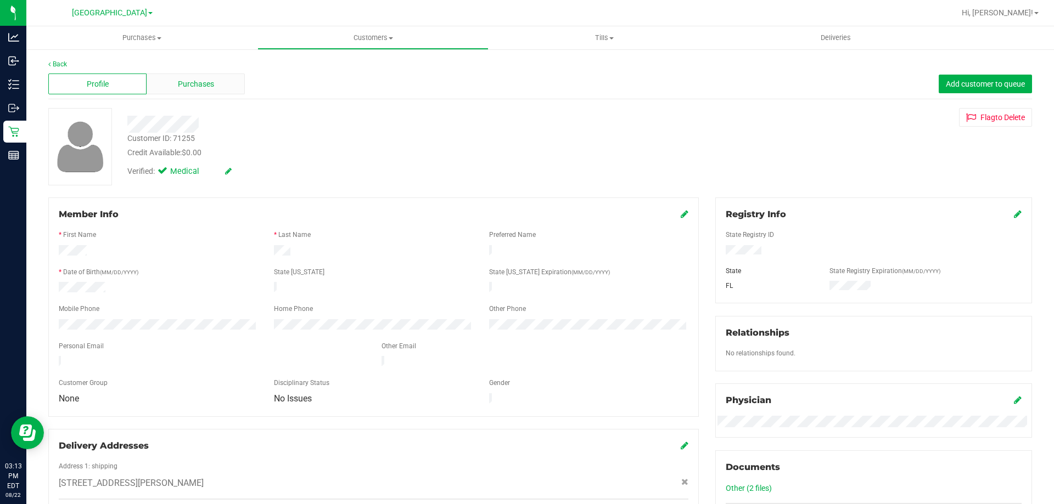
click at [202, 85] on span "Purchases" at bounding box center [196, 84] width 36 height 12
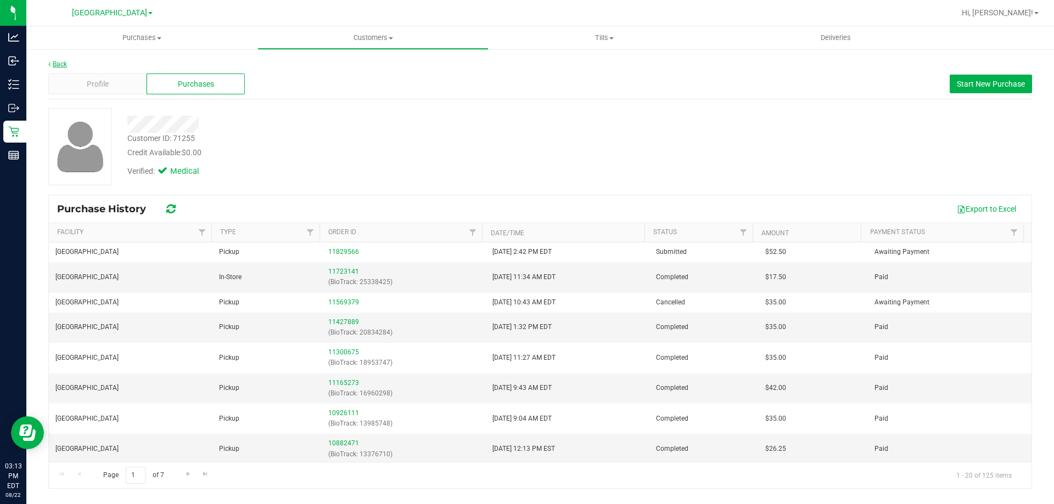
click at [59, 61] on link "Back" at bounding box center [57, 64] width 19 height 8
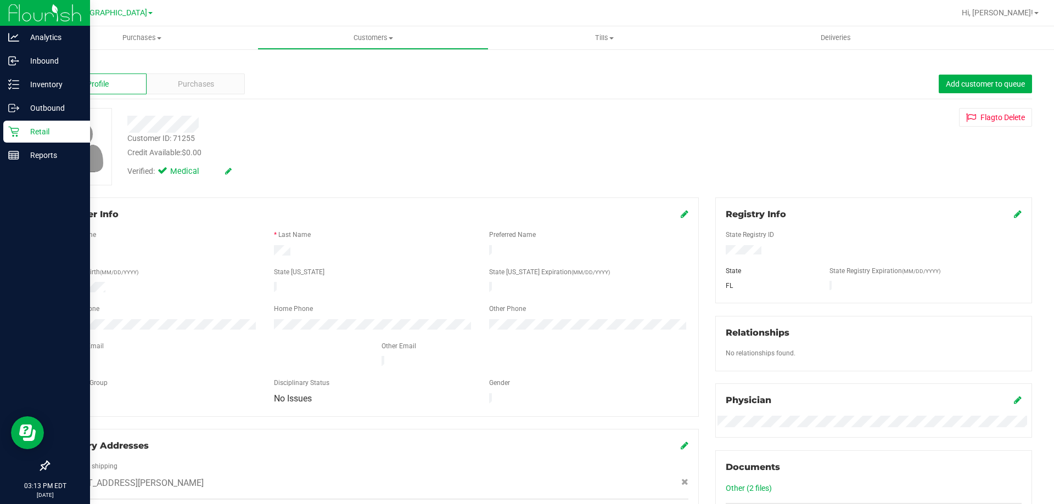
click at [18, 133] on icon at bounding box center [13, 132] width 10 height 10
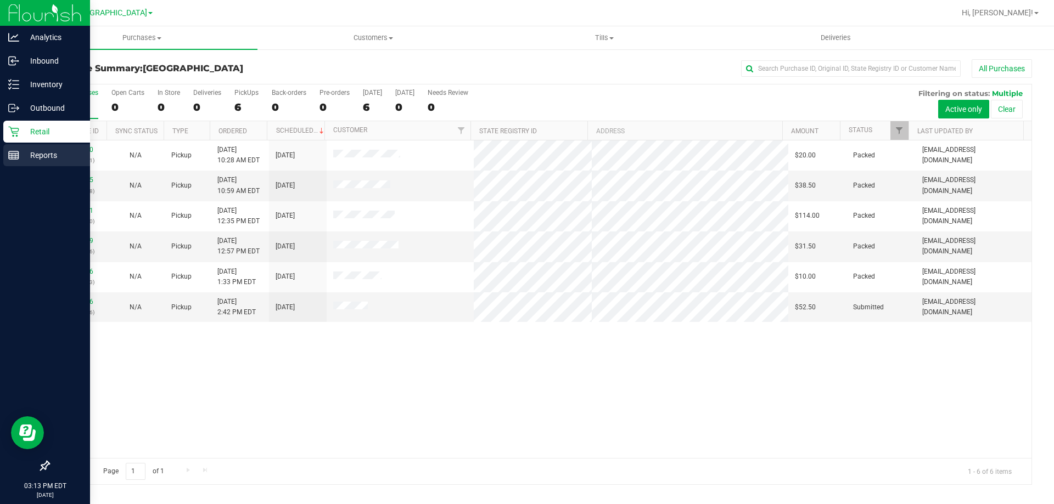
click at [12, 151] on icon at bounding box center [13, 155] width 11 height 11
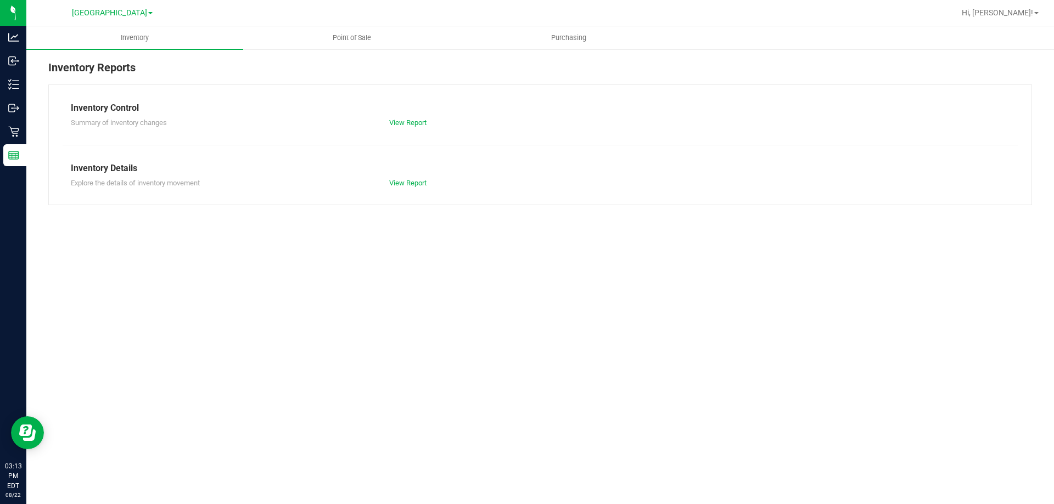
click at [373, 24] on nav "[GEOGRAPHIC_DATA] Hi, [PERSON_NAME]!" at bounding box center [539, 13] width 1027 height 26
click at [359, 32] on uib-tab-heading "Point of Sale" at bounding box center [352, 38] width 216 height 22
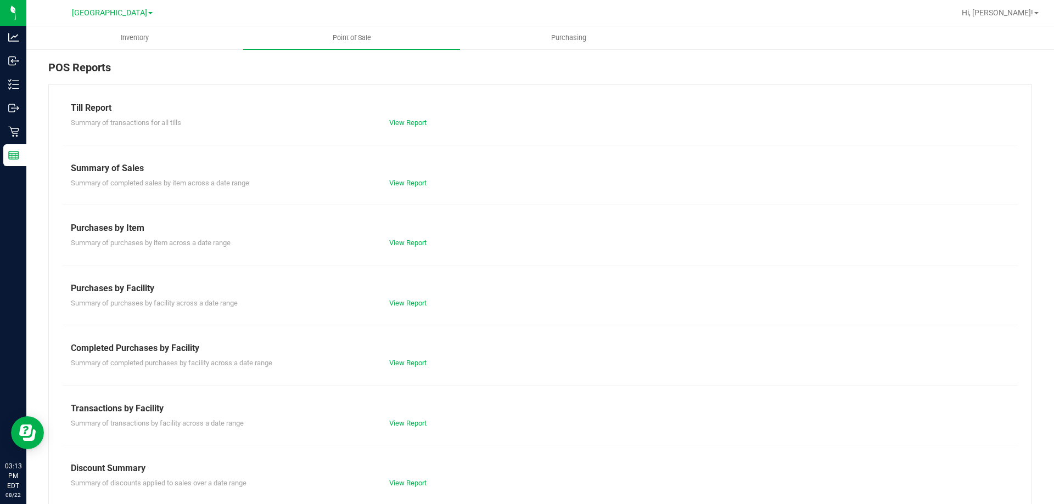
click at [403, 358] on div "View Report" at bounding box center [460, 363] width 159 height 11
click at [405, 363] on link "View Report" at bounding box center [407, 363] width 37 height 8
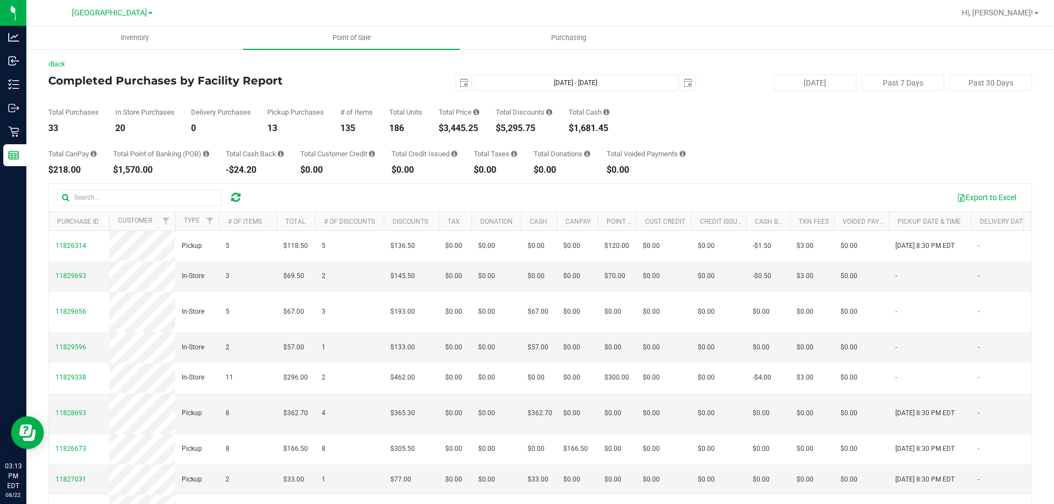
drag, startPoint x: 85, startPoint y: 76, endPoint x: 229, endPoint y: 74, distance: 144.3
click at [229, 74] on div "Back Completed Purchases by Facility Report [DATE] [DATE] - [DATE] [DATE] [DATE…" at bounding box center [539, 317] width 983 height 516
click at [90, 109] on div "Total Purchases" at bounding box center [73, 112] width 50 height 7
click at [62, 66] on link "Back" at bounding box center [56, 64] width 16 height 8
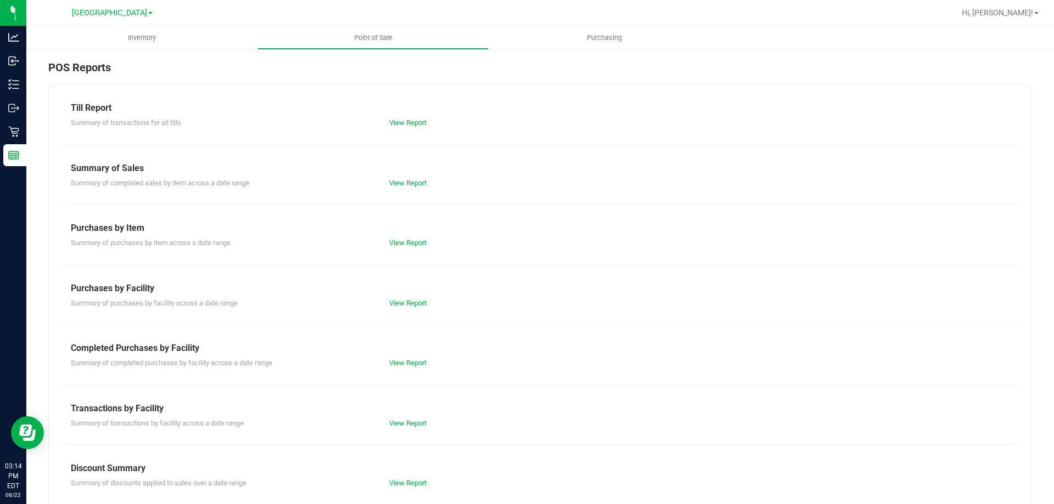
click at [414, 307] on div "View Report" at bounding box center [460, 303] width 159 height 11
click at [414, 303] on link "View Report" at bounding box center [407, 303] width 37 height 8
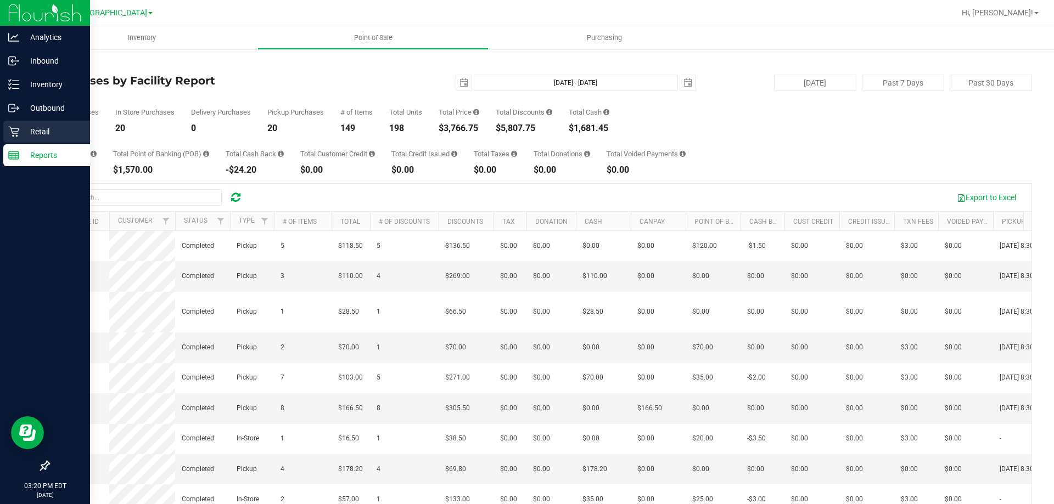
click at [0, 127] on link "Retail" at bounding box center [45, 133] width 90 height 24
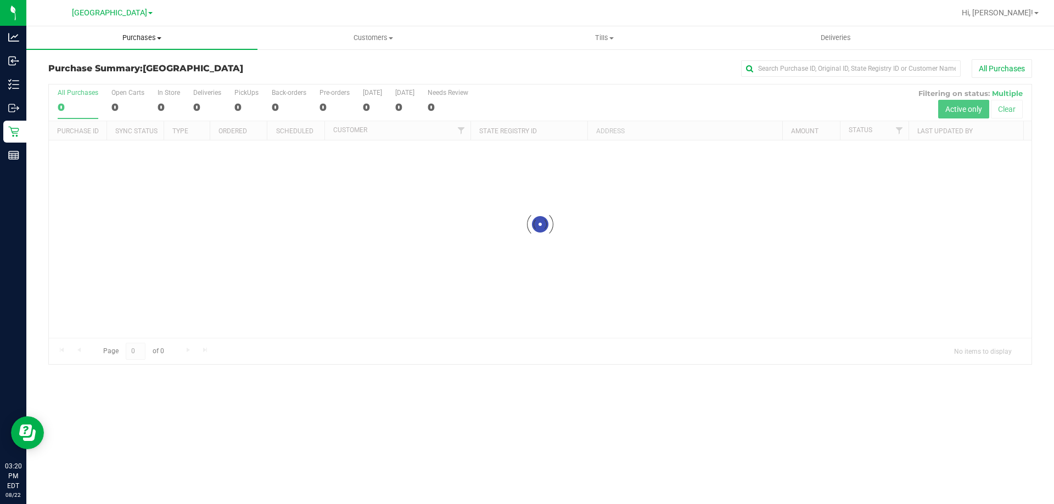
click at [159, 39] on span at bounding box center [159, 38] width 4 height 2
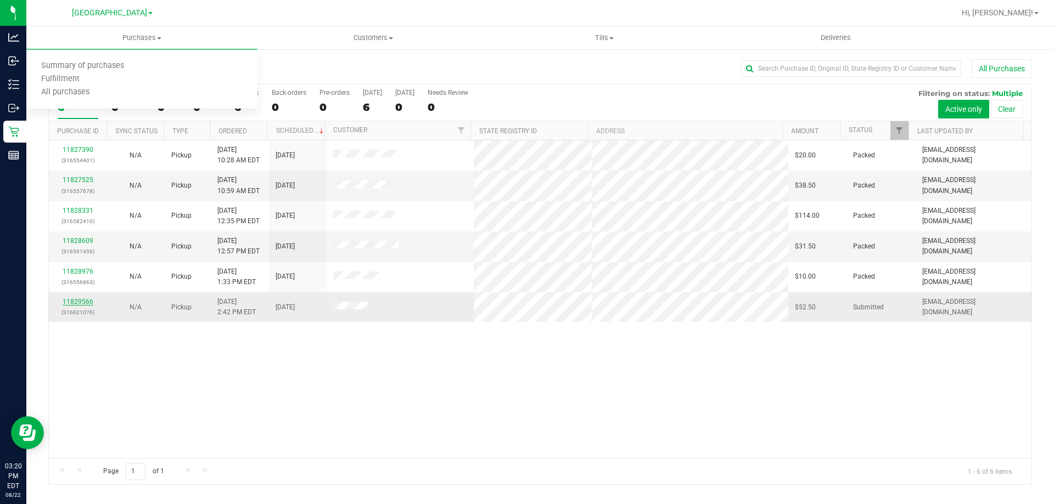
click at [77, 301] on link "11829566" at bounding box center [78, 302] width 31 height 8
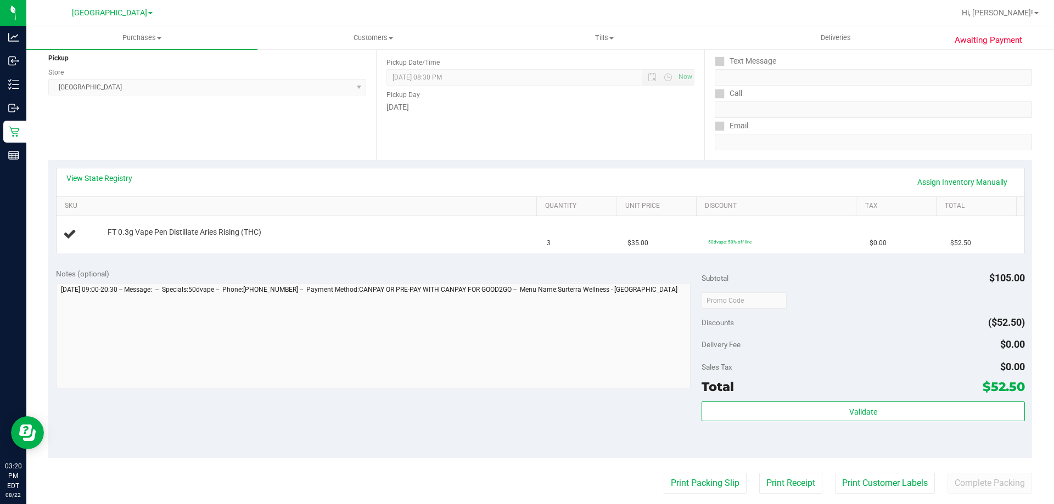
scroll to position [165, 0]
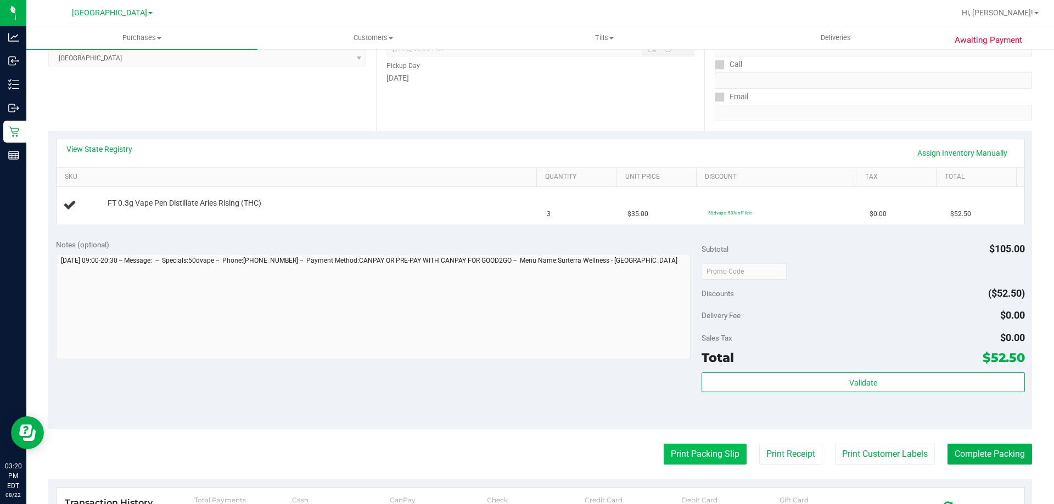
click at [686, 447] on button "Print Packing Slip" at bounding box center [704, 454] width 83 height 21
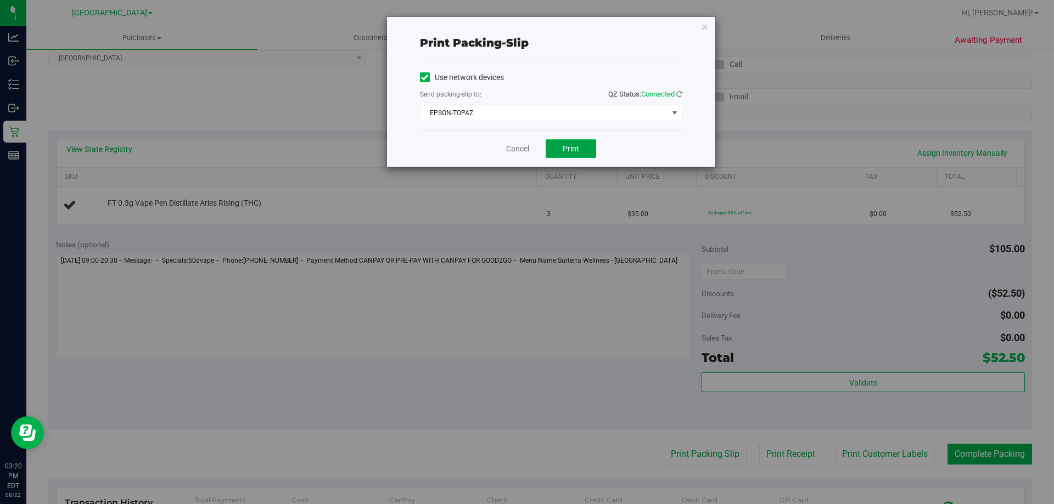
click at [553, 145] on button "Print" at bounding box center [570, 148] width 50 height 19
click at [513, 145] on link "Cancel" at bounding box center [517, 149] width 23 height 12
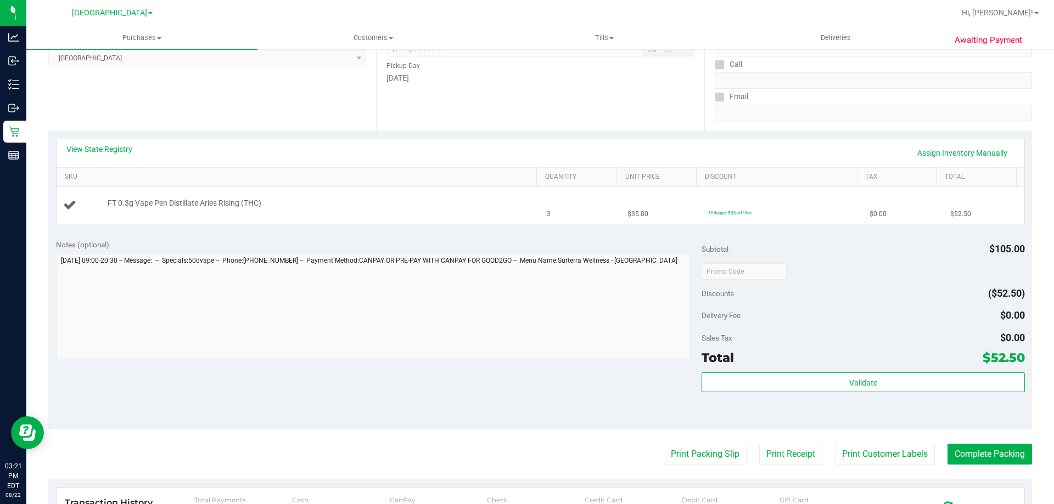
click at [552, 215] on td "3" at bounding box center [580, 205] width 81 height 37
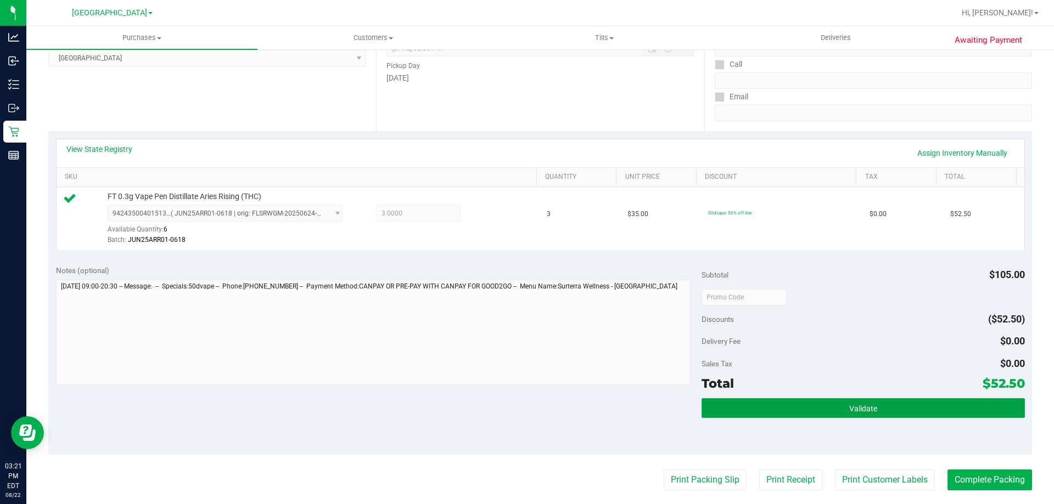
click at [779, 405] on button "Validate" at bounding box center [862, 408] width 323 height 20
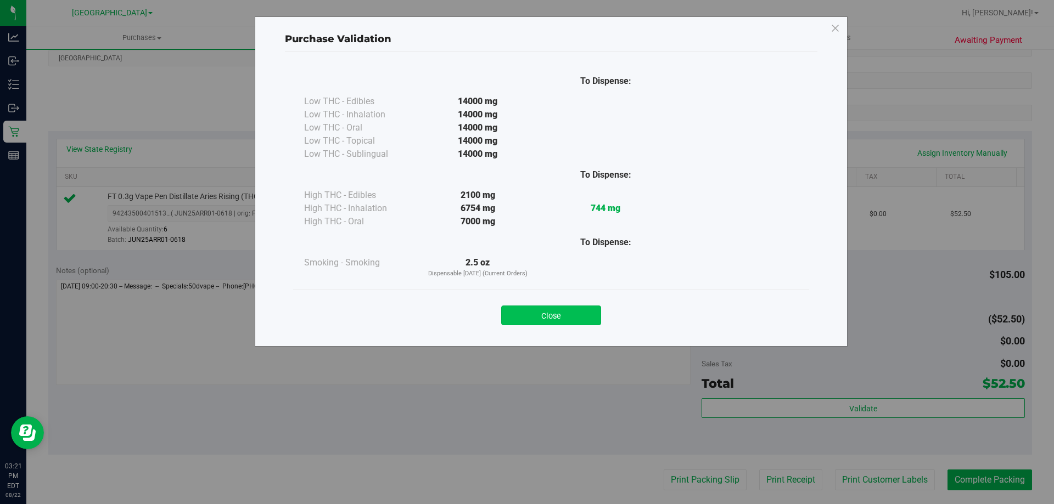
click at [537, 309] on button "Close" at bounding box center [551, 316] width 100 height 20
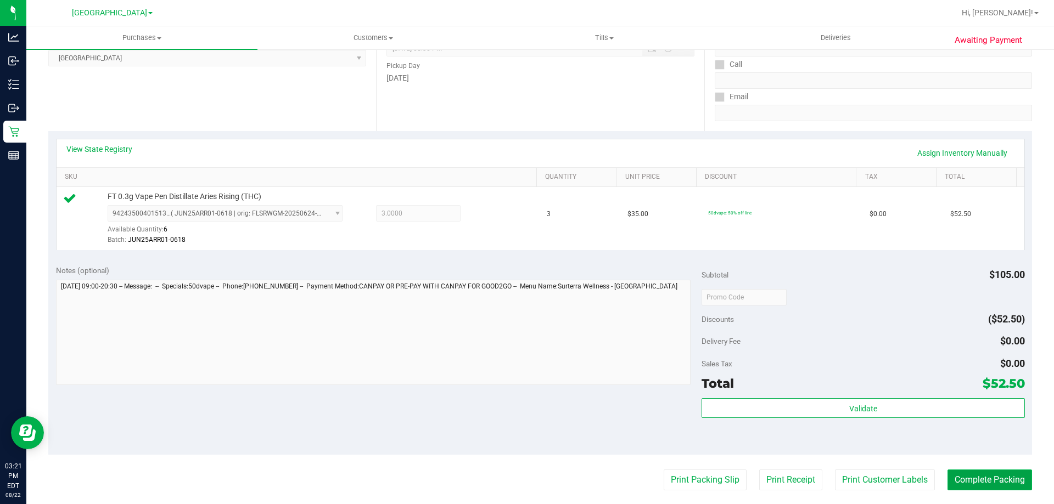
click at [971, 473] on button "Complete Packing" at bounding box center [989, 480] width 85 height 21
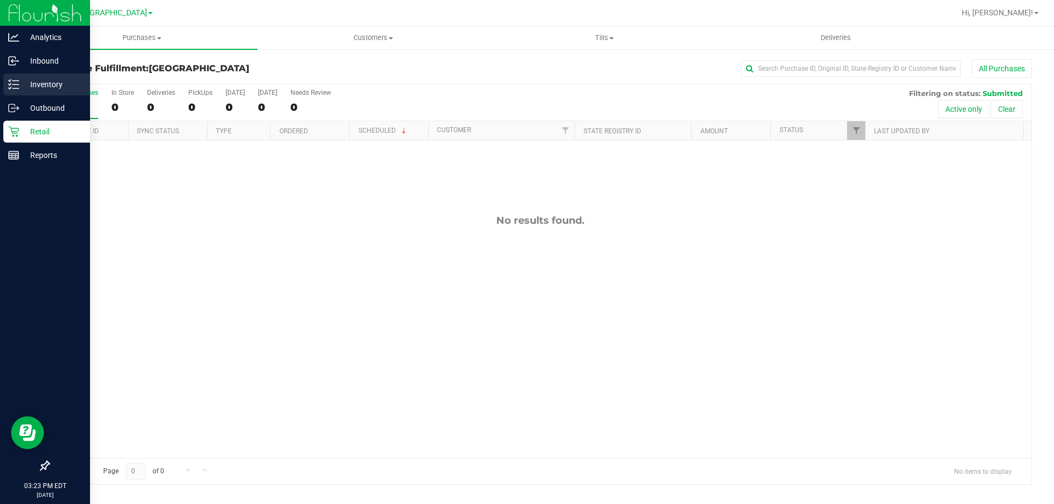
click at [5, 87] on div "Inventory" at bounding box center [46, 85] width 87 height 22
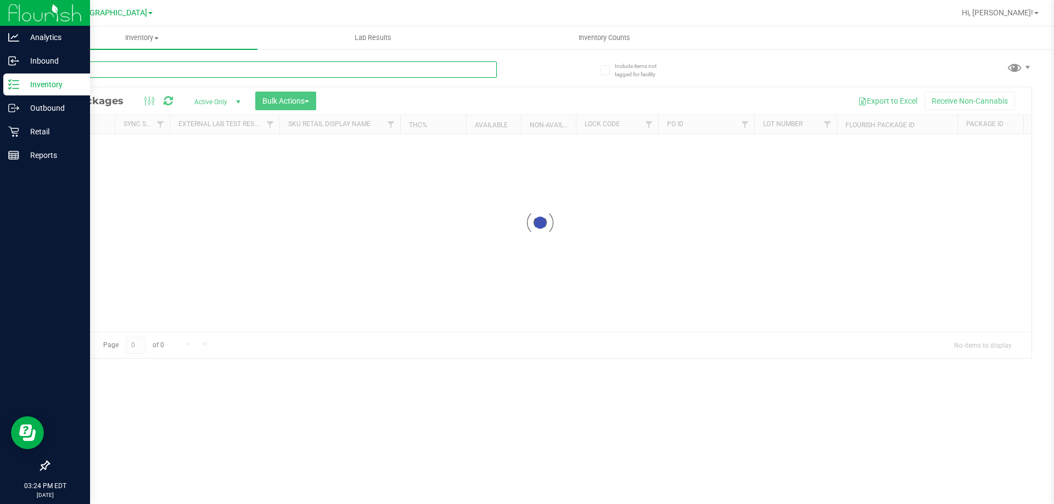
click at [85, 72] on input "text" at bounding box center [272, 69] width 448 height 16
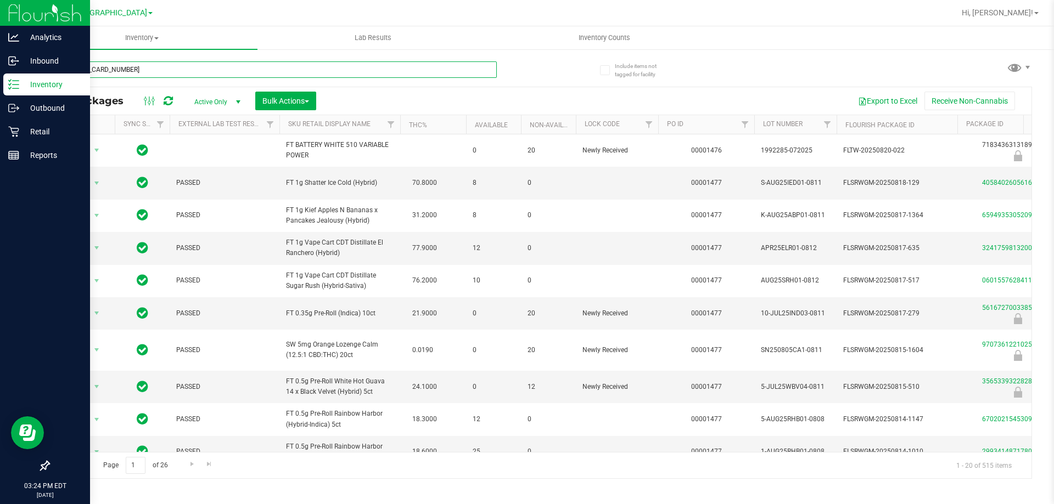
type input "[CREDIT_CARD_NUMBER]"
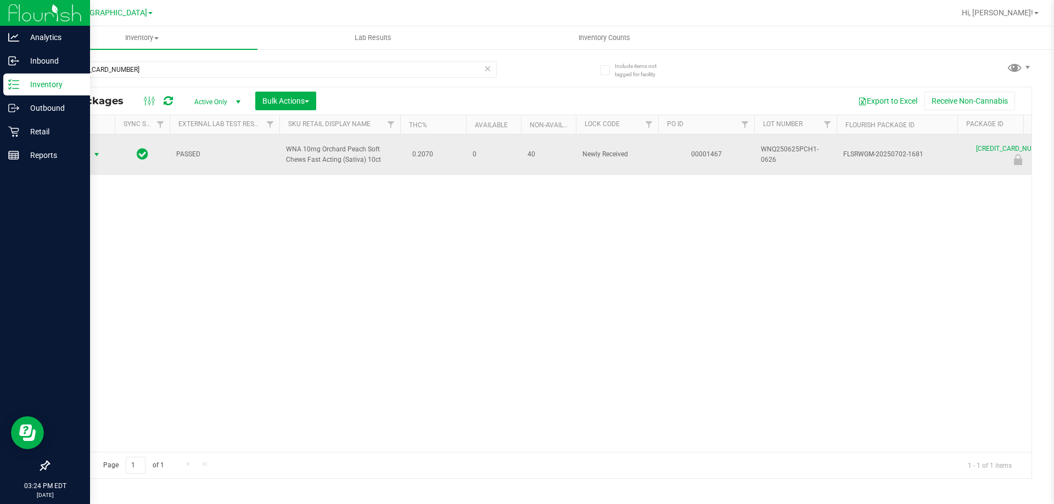
click at [83, 152] on span "Action" at bounding box center [75, 154] width 30 height 15
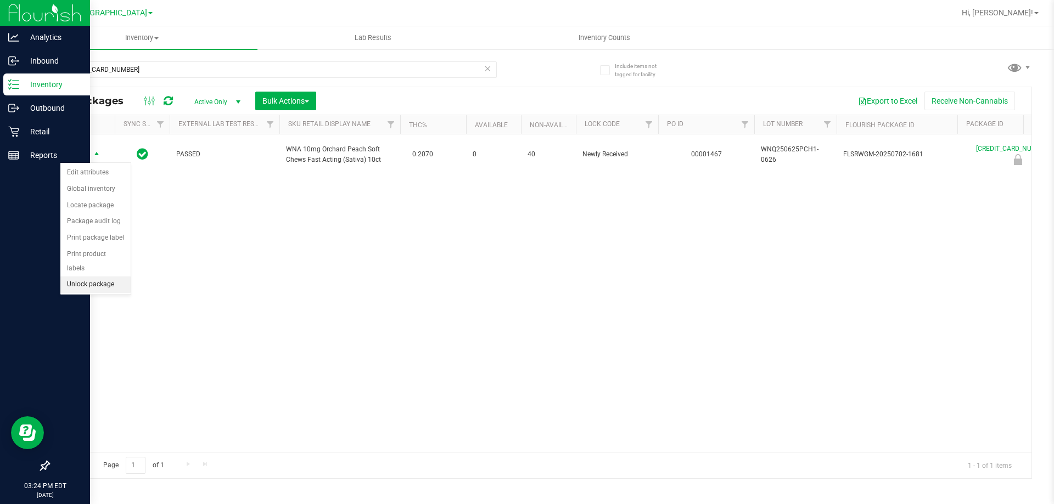
click at [100, 277] on li "Unlock package" at bounding box center [95, 285] width 70 height 16
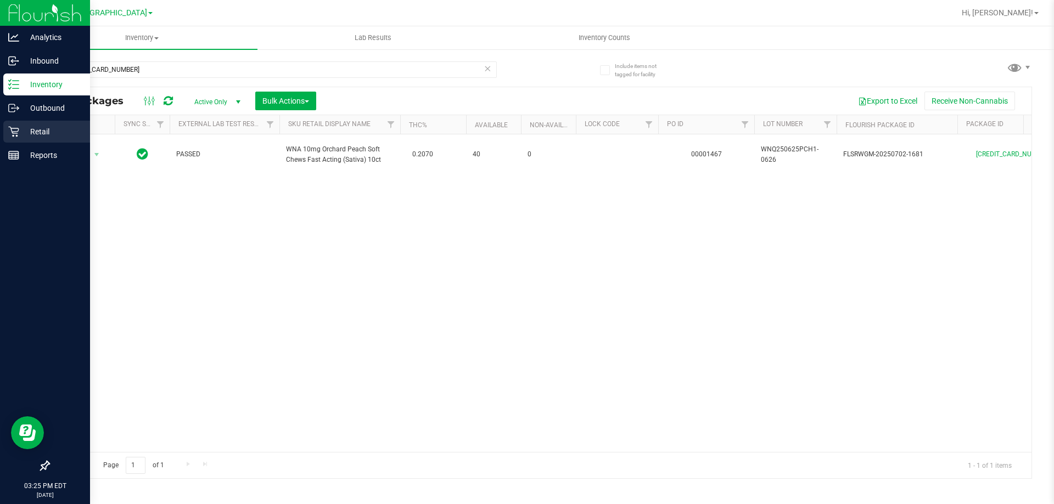
click at [16, 136] on icon at bounding box center [13, 132] width 10 height 10
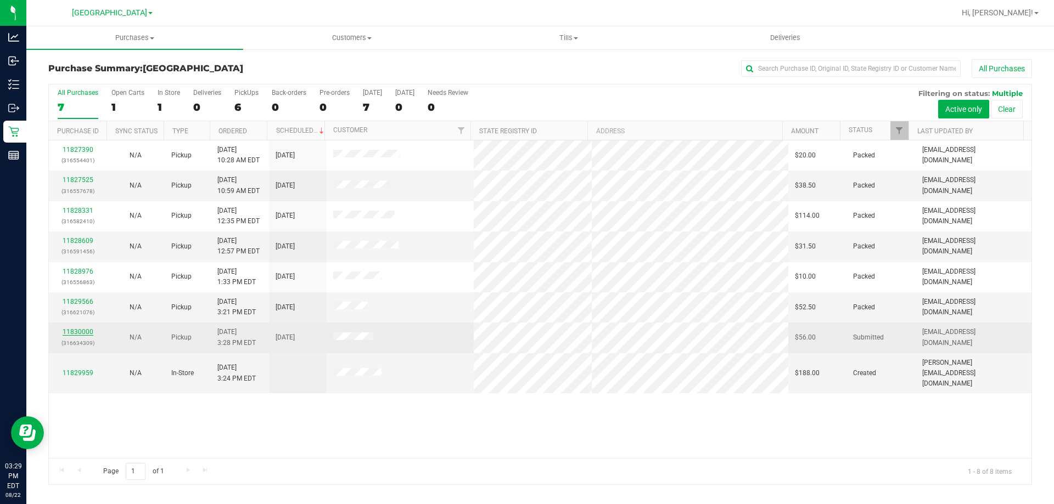
click at [86, 333] on link "11830000" at bounding box center [78, 332] width 31 height 8
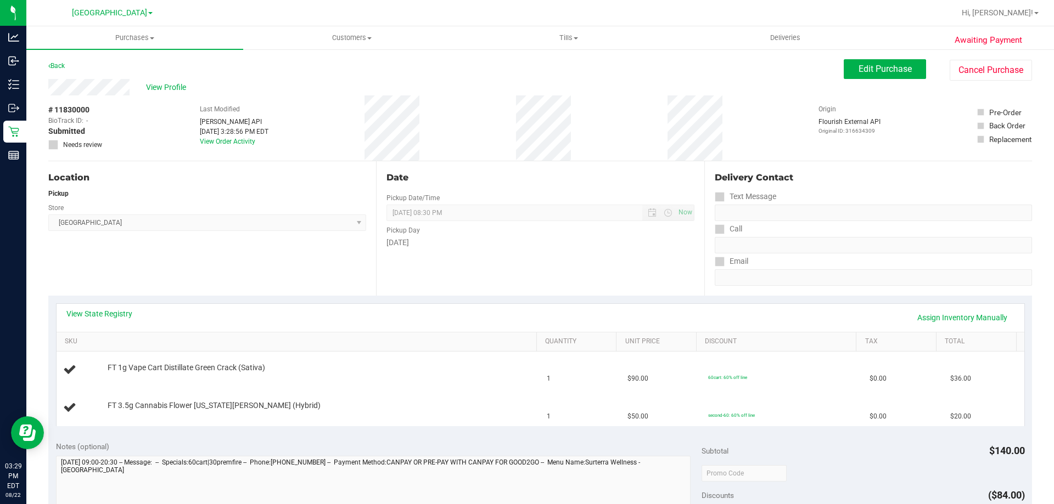
click at [299, 324] on div "View State Registry Assign Inventory Manually" at bounding box center [540, 317] width 948 height 19
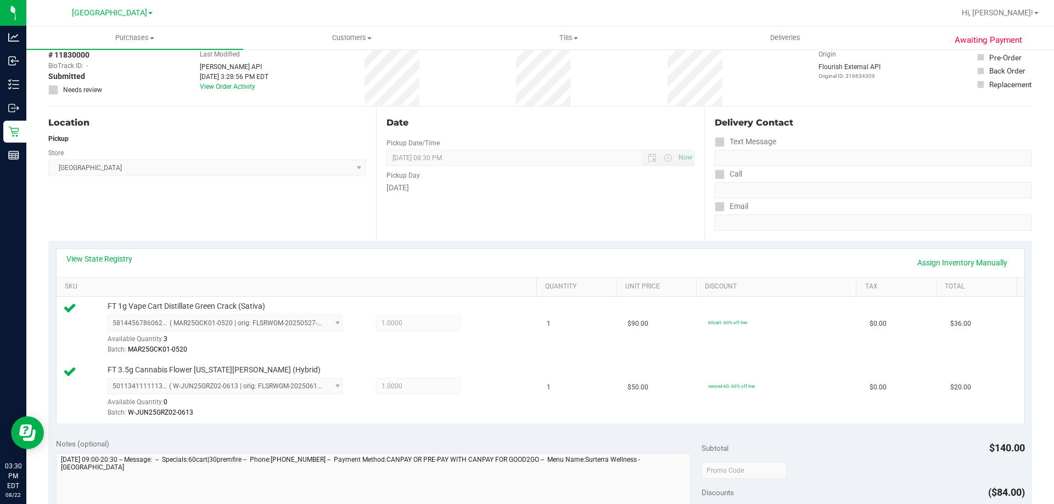
scroll to position [274, 0]
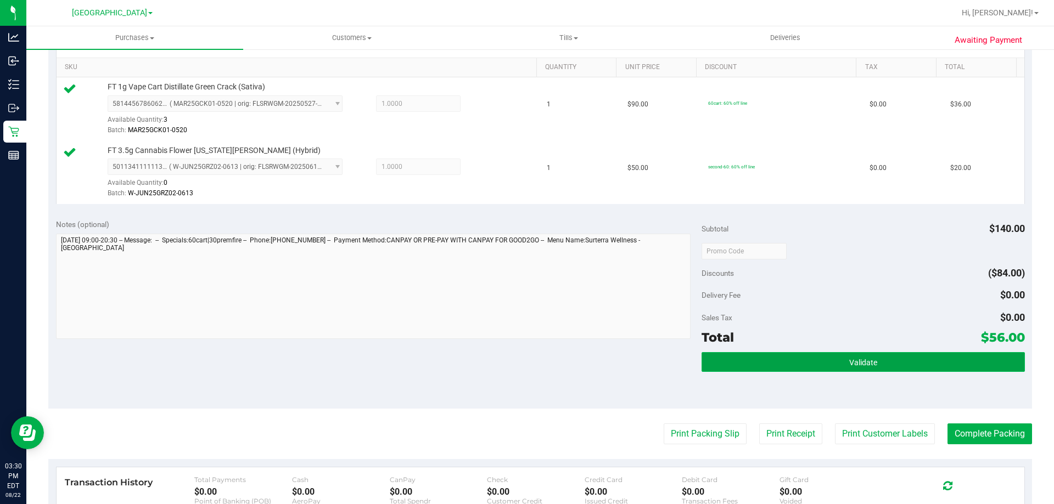
click at [793, 361] on button "Validate" at bounding box center [862, 362] width 323 height 20
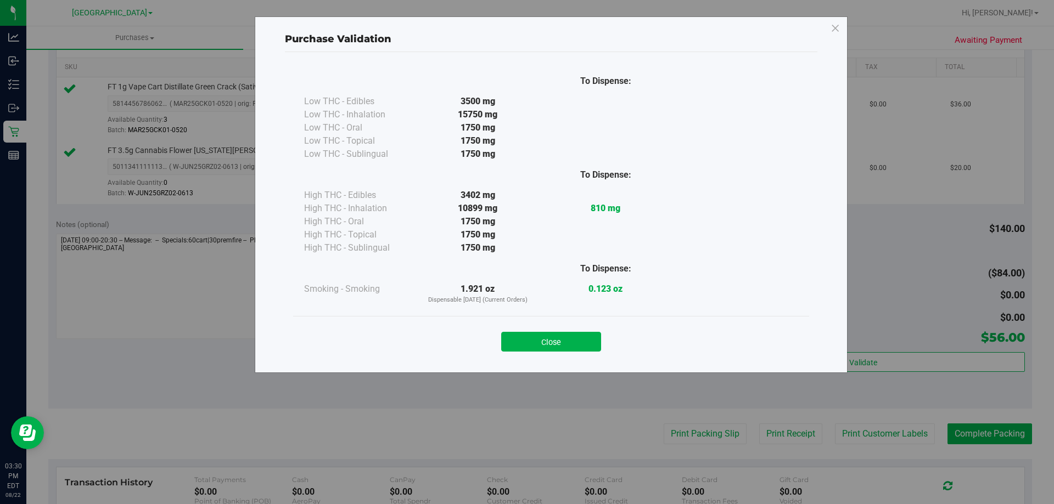
drag, startPoint x: 560, startPoint y: 339, endPoint x: 590, endPoint y: 342, distance: 30.4
click at [563, 339] on button "Close" at bounding box center [551, 342] width 100 height 20
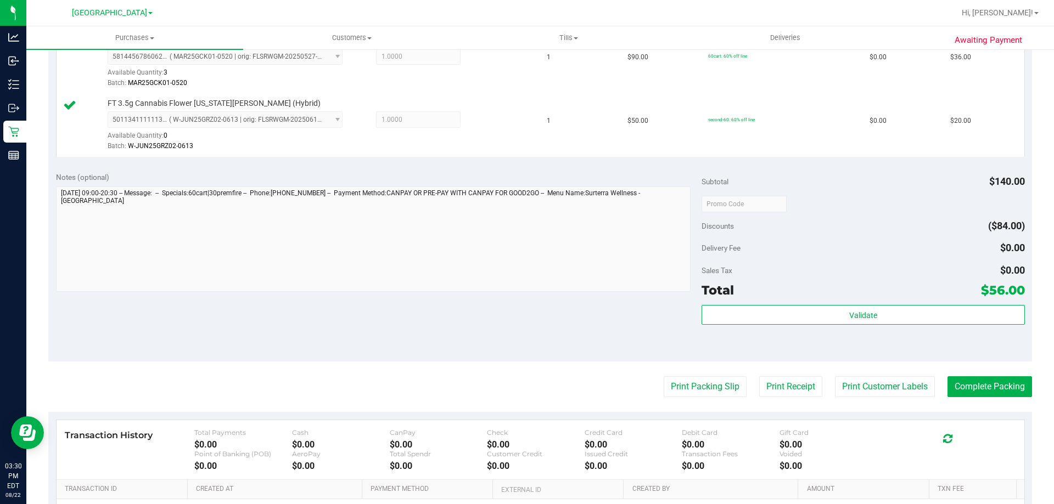
scroll to position [329, 0]
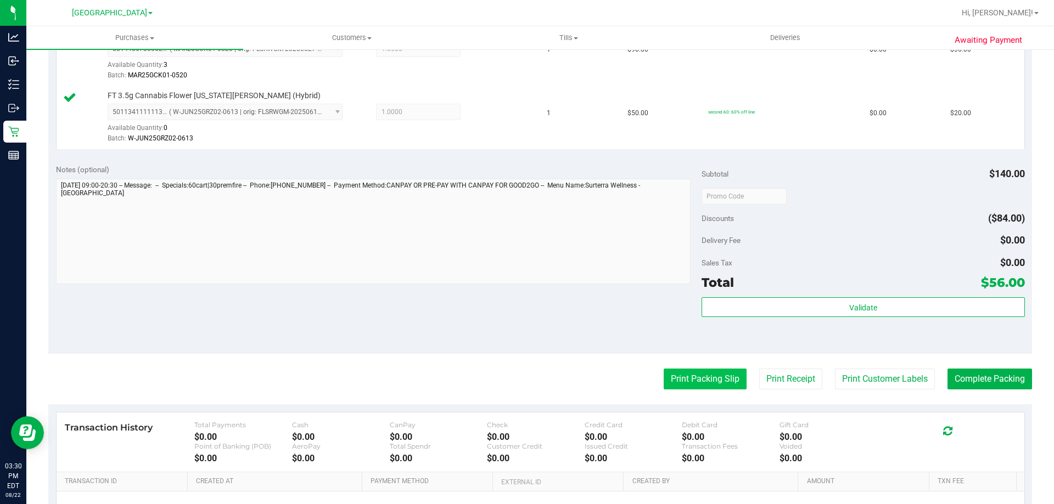
click at [713, 379] on button "Print Packing Slip" at bounding box center [704, 379] width 83 height 21
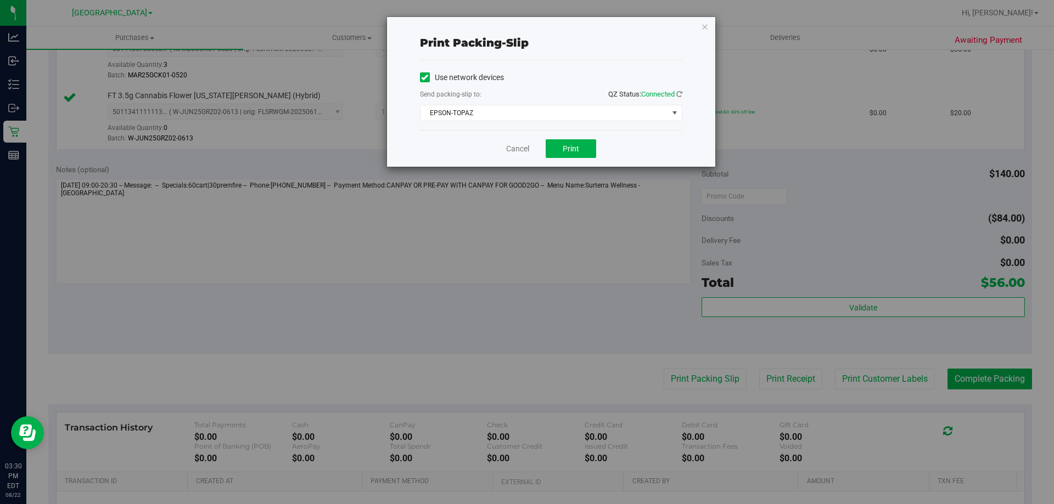
click at [546, 125] on div "Use network devices Send packing-slip to: QZ Status: Connected EPSON-TOPAZ Choo…" at bounding box center [551, 95] width 262 height 70
click at [566, 143] on button "Print" at bounding box center [570, 148] width 50 height 19
click at [703, 25] on icon "button" at bounding box center [705, 26] width 8 height 13
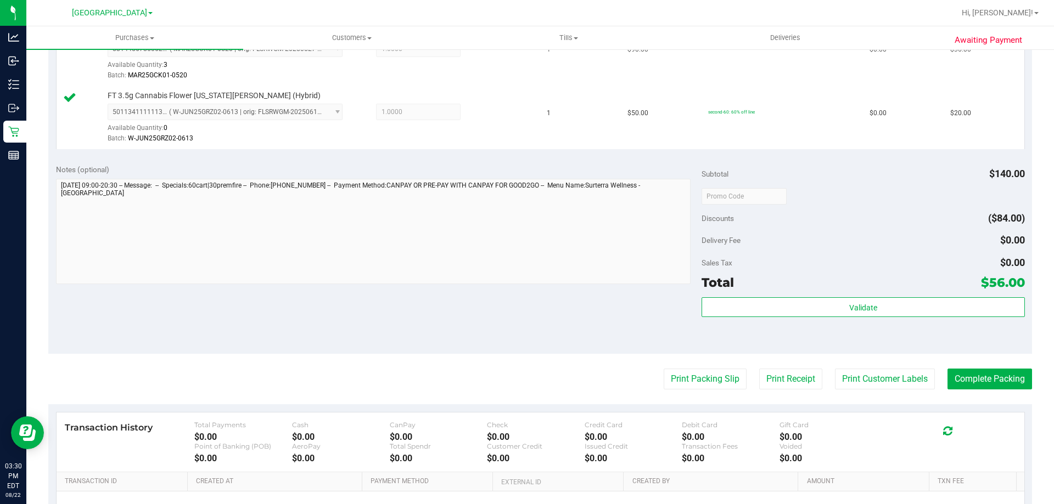
click at [663, 369] on button "Print Packing Slip" at bounding box center [704, 379] width 83 height 21
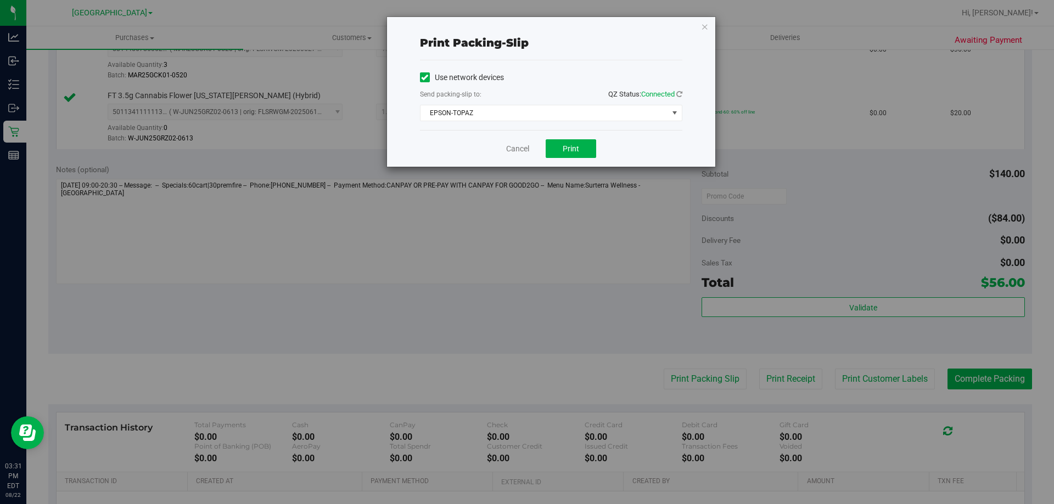
click at [517, 142] on div "Cancel Print" at bounding box center [551, 148] width 262 height 37
click at [509, 149] on link "Cancel" at bounding box center [517, 149] width 23 height 12
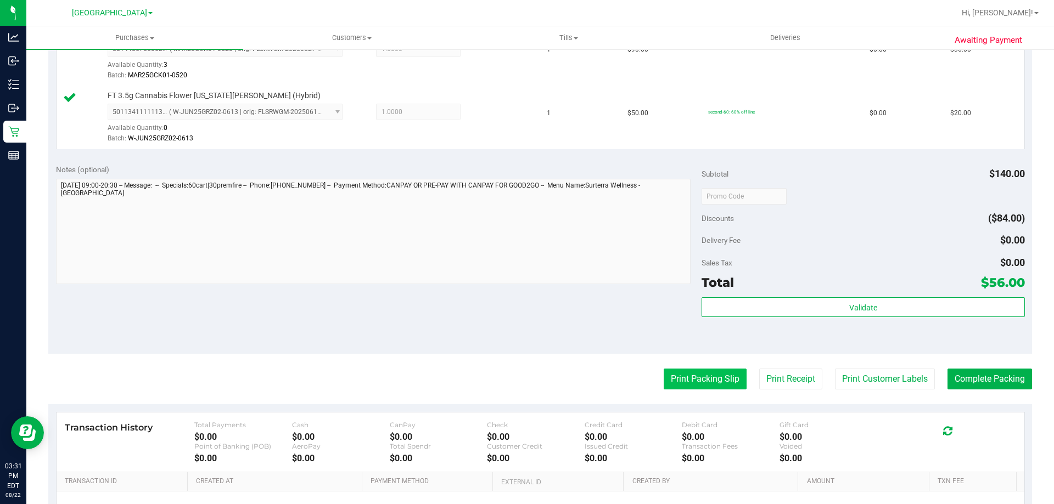
click at [702, 376] on button "Print Packing Slip" at bounding box center [704, 379] width 83 height 21
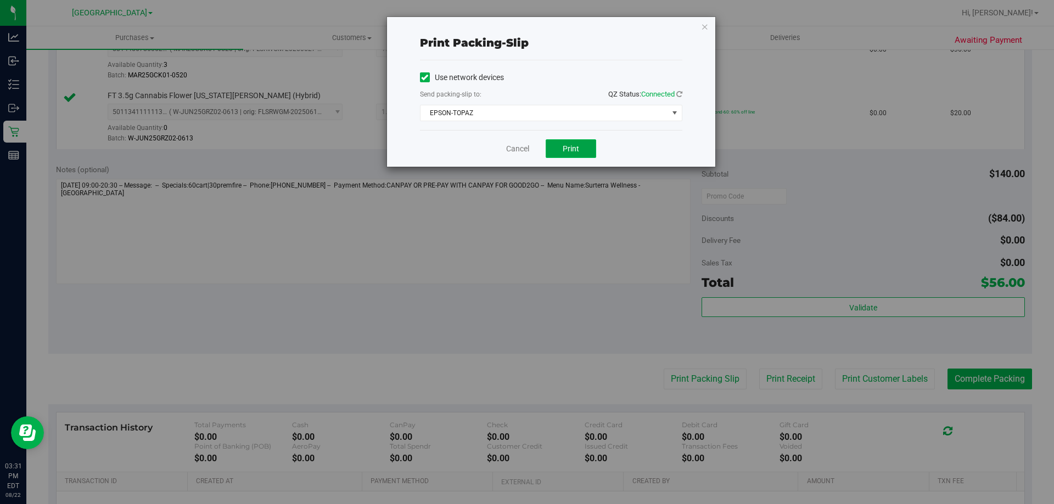
click at [552, 140] on button "Print" at bounding box center [570, 148] width 50 height 19
click at [499, 147] on div "Cancel Print" at bounding box center [551, 148] width 262 height 37
click at [510, 149] on link "Cancel" at bounding box center [517, 149] width 23 height 12
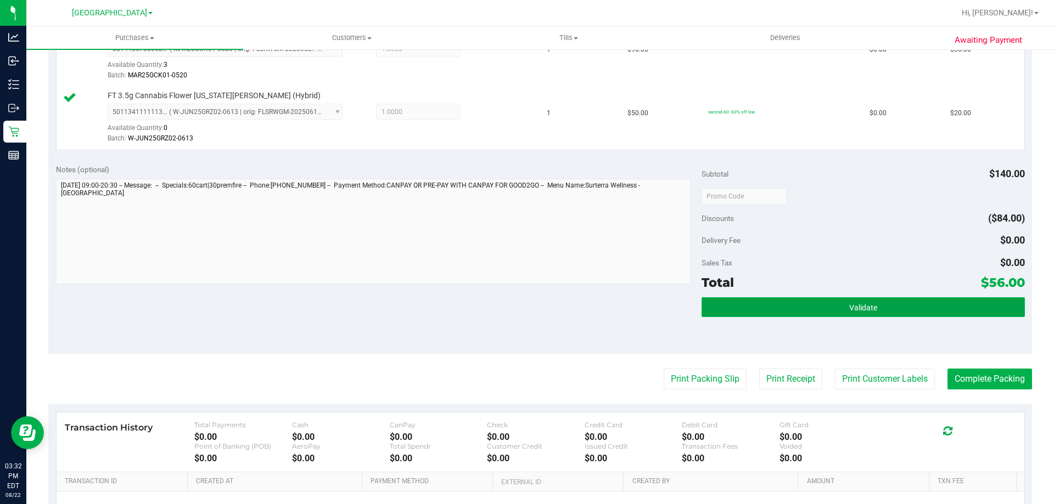
click at [813, 313] on button "Validate" at bounding box center [862, 307] width 323 height 20
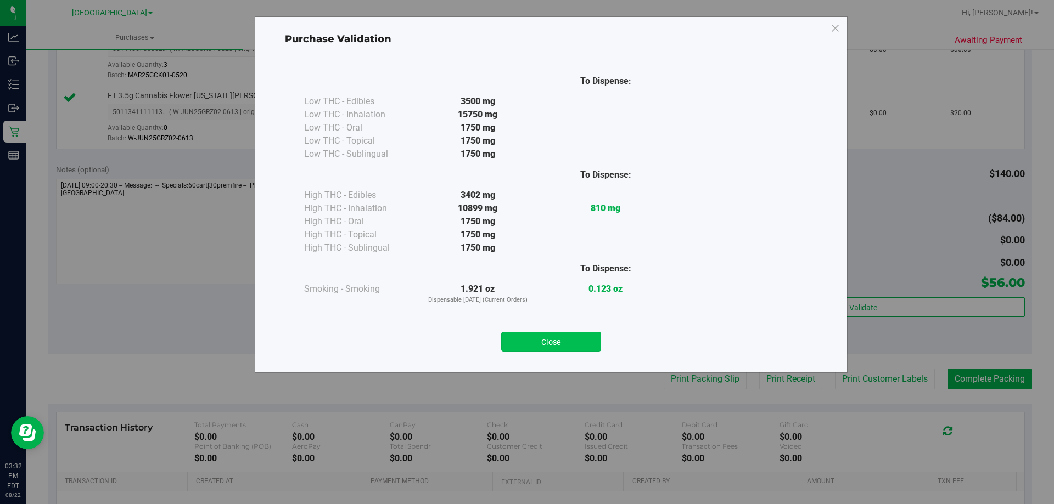
click at [559, 340] on button "Close" at bounding box center [551, 342] width 100 height 20
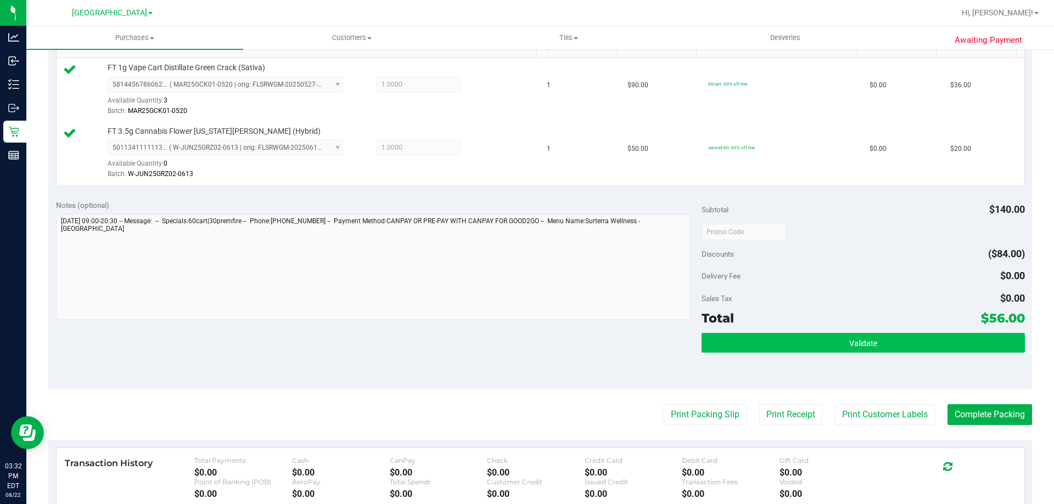
scroll to position [274, 0]
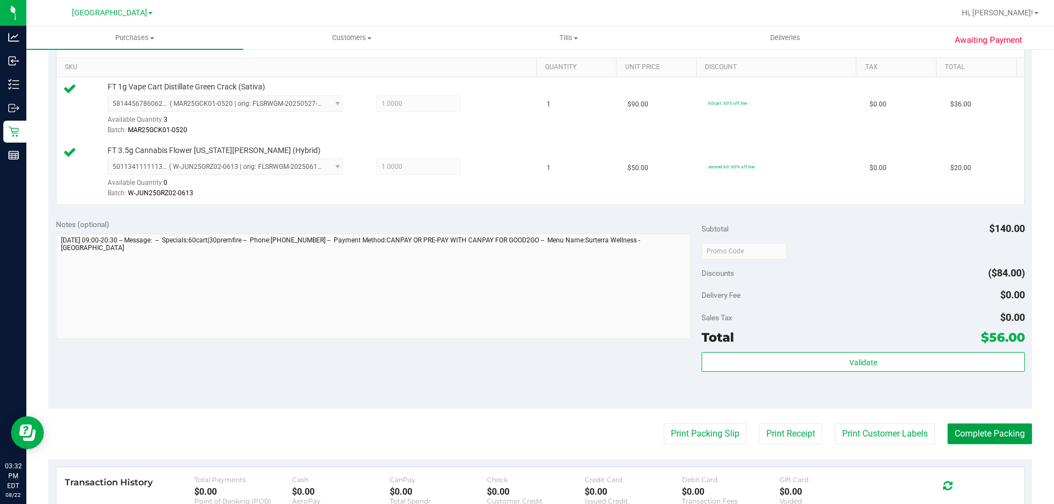
click at [980, 430] on button "Complete Packing" at bounding box center [989, 434] width 85 height 21
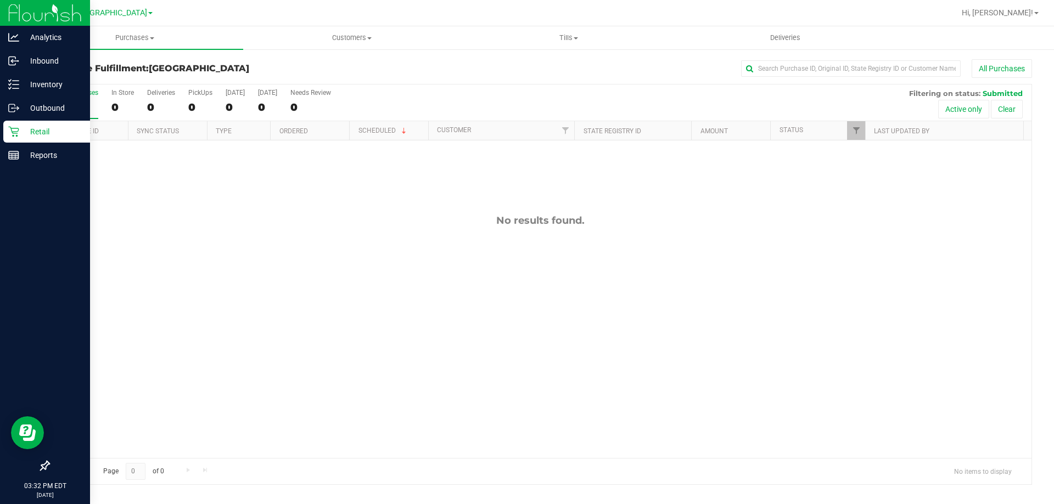
click at [24, 133] on p "Retail" at bounding box center [52, 131] width 66 height 13
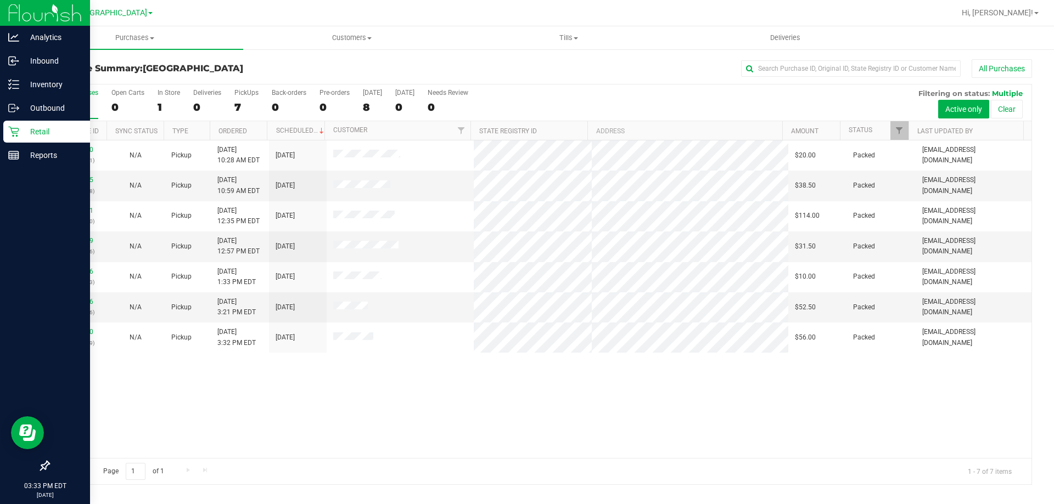
click at [19, 128] on icon at bounding box center [13, 131] width 11 height 11
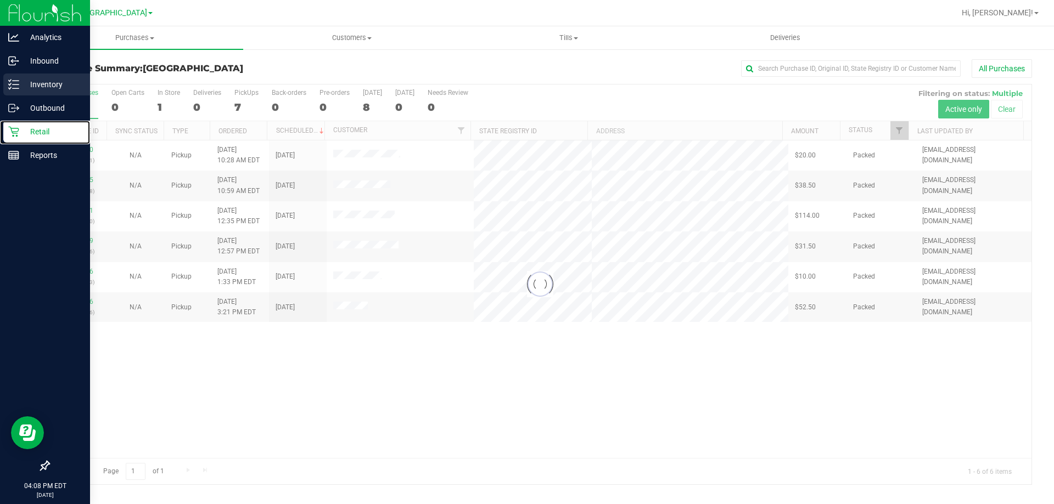
click at [15, 83] on icon at bounding box center [13, 84] width 11 height 11
click at [49, 85] on p "Inventory" at bounding box center [52, 84] width 66 height 13
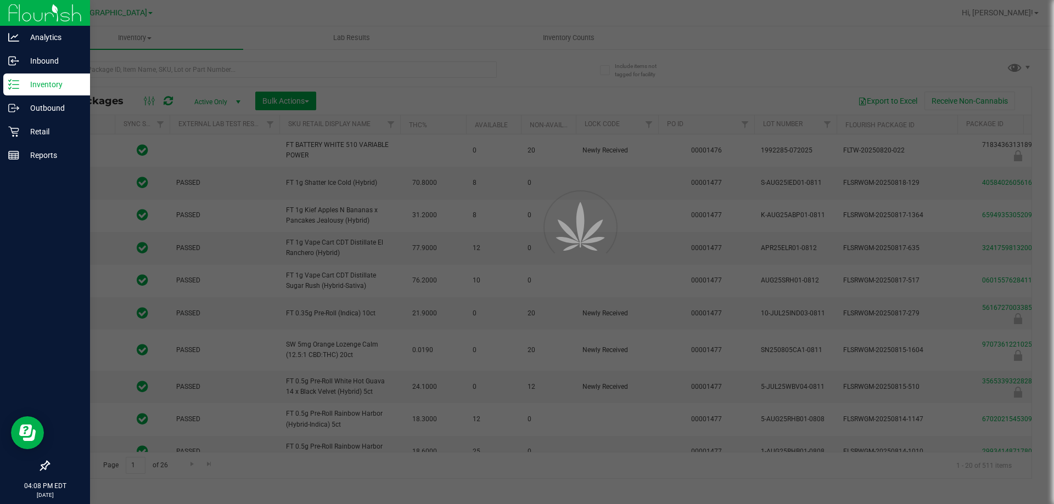
type input "[DATE]"
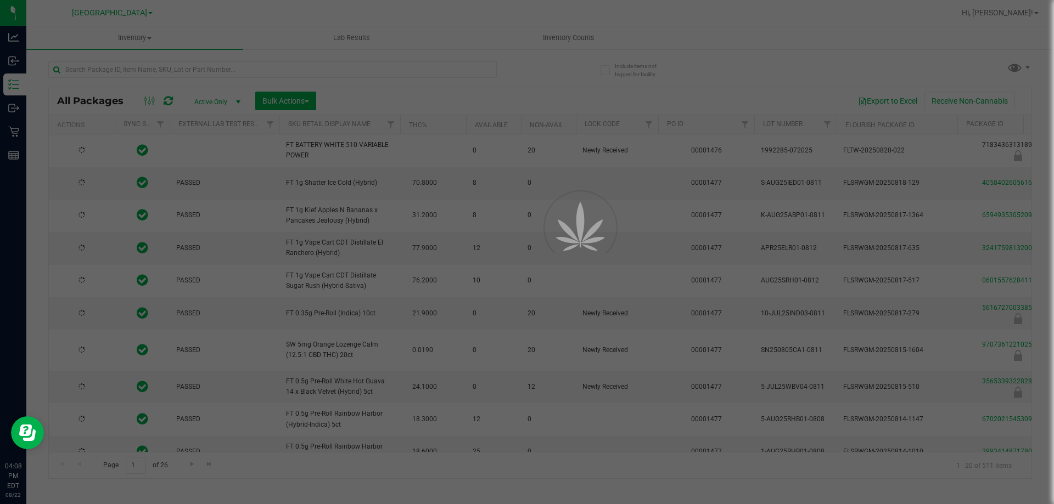
click at [232, 70] on div at bounding box center [527, 252] width 1054 height 504
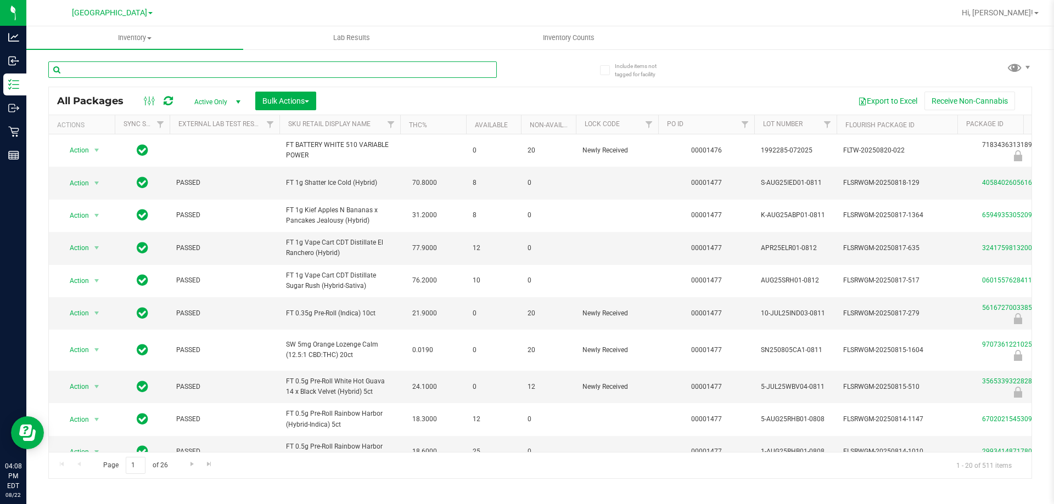
click at [272, 69] on input "text" at bounding box center [272, 69] width 448 height 16
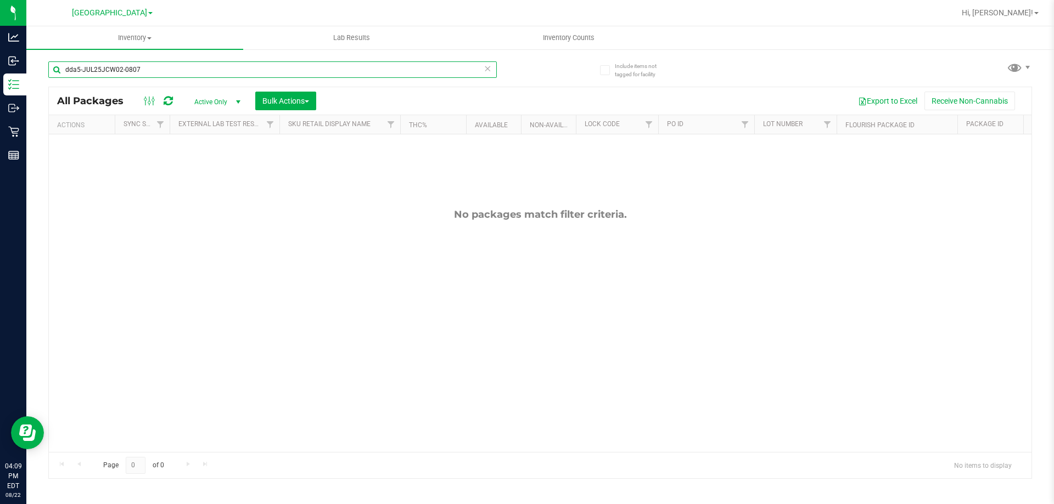
click at [194, 70] on input "dda5-JUL25JCW02-0807" at bounding box center [272, 69] width 448 height 16
type input "battery"
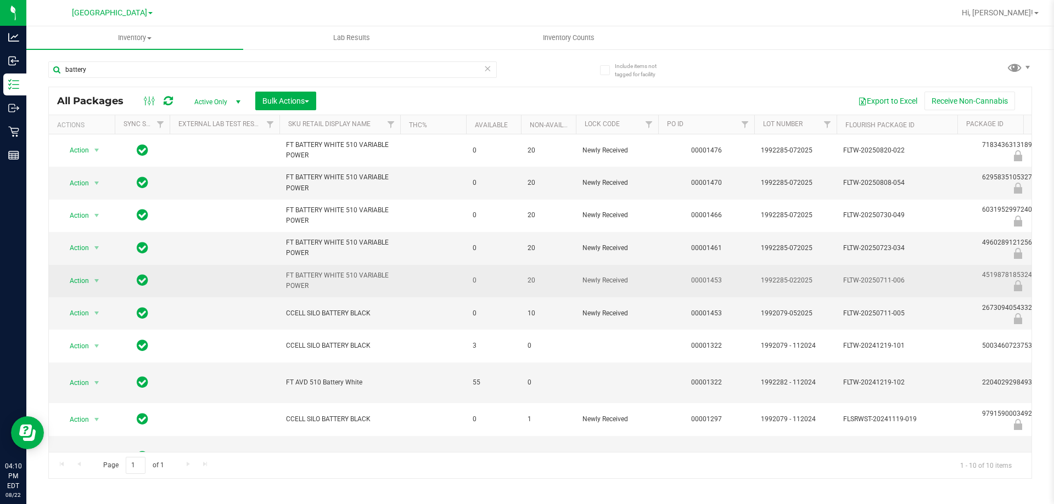
click at [81, 284] on span "Action" at bounding box center [75, 280] width 30 height 15
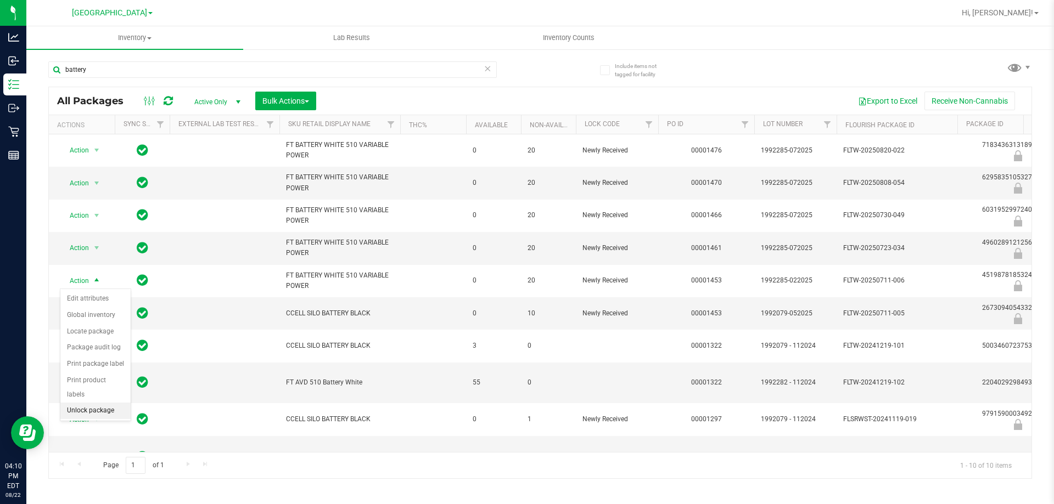
click at [102, 403] on li "Unlock package" at bounding box center [95, 411] width 70 height 16
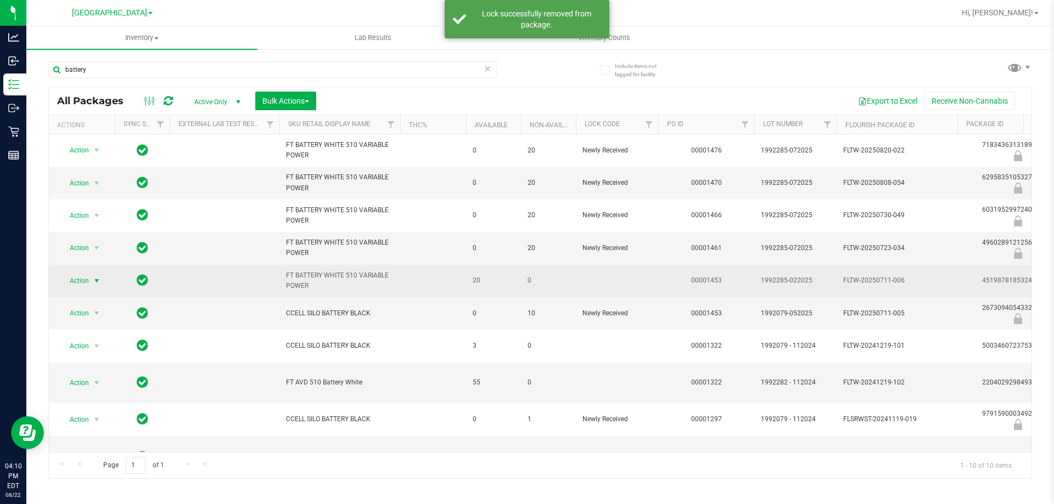
click at [76, 277] on span "Action" at bounding box center [75, 280] width 30 height 15
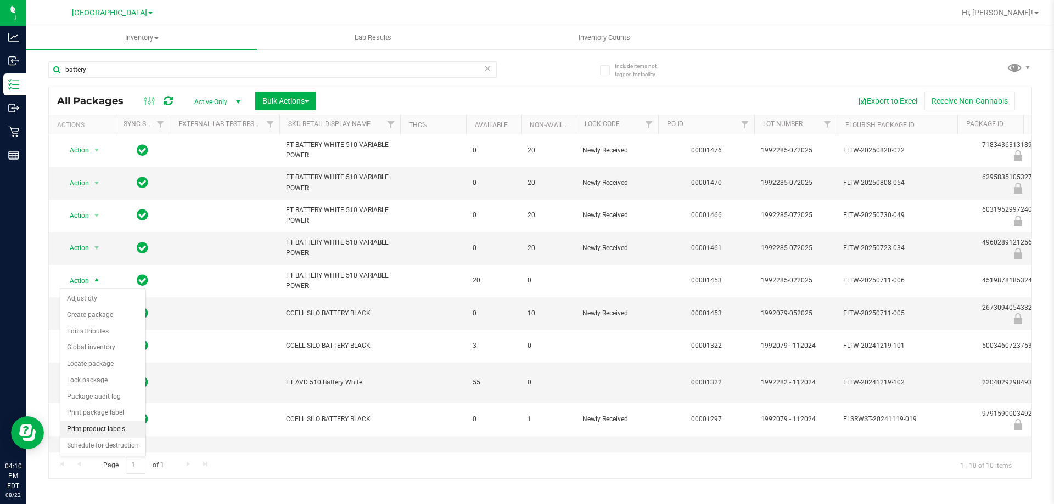
click at [108, 427] on li "Print product labels" at bounding box center [102, 429] width 85 height 16
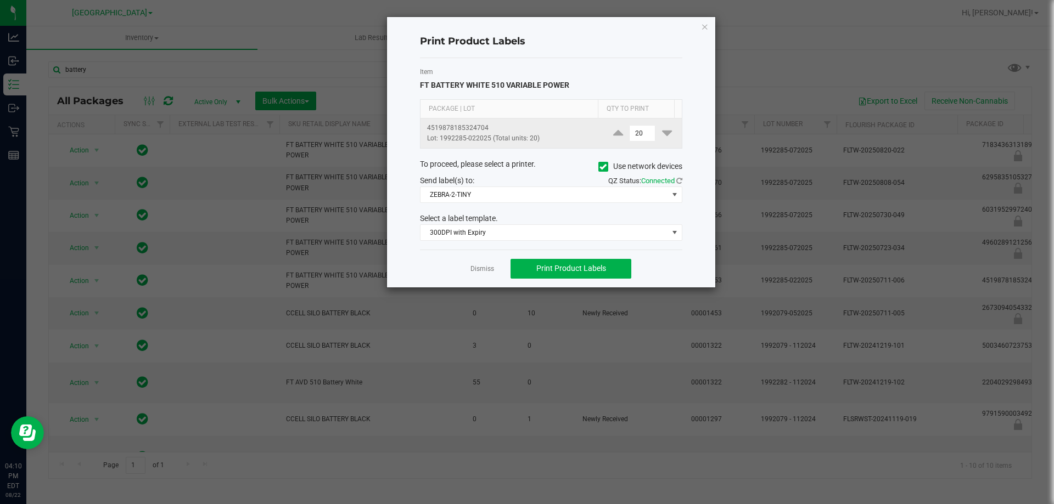
click at [641, 142] on td "20" at bounding box center [642, 134] width 78 height 30
click at [640, 138] on input "20" at bounding box center [641, 133] width 25 height 15
type input "19"
click at [518, 61] on div "Item FT BATTERY WHITE 510 VARIABLE POWER Package | Lot Qty to Print 45198781853…" at bounding box center [551, 154] width 262 height 192
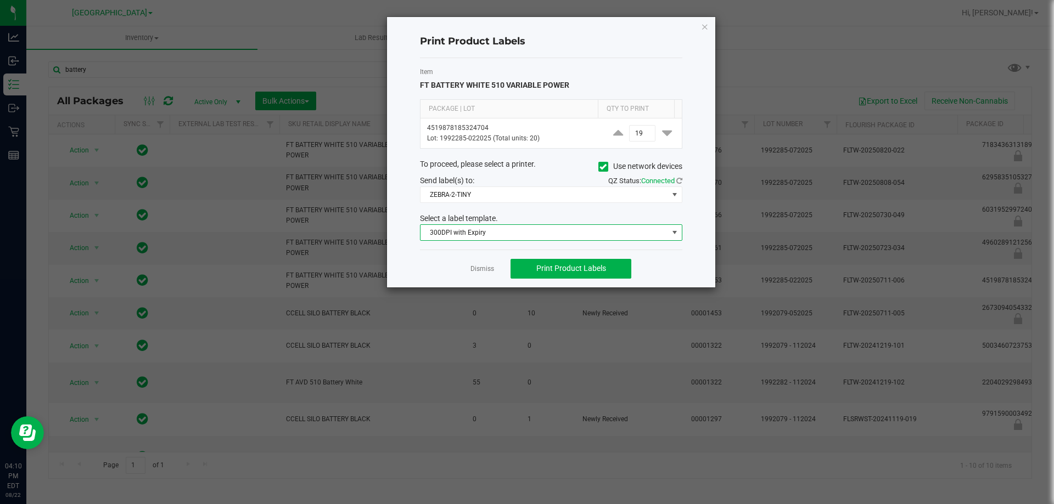
click at [480, 236] on span "300DPI with Expiry" at bounding box center [543, 232] width 247 height 15
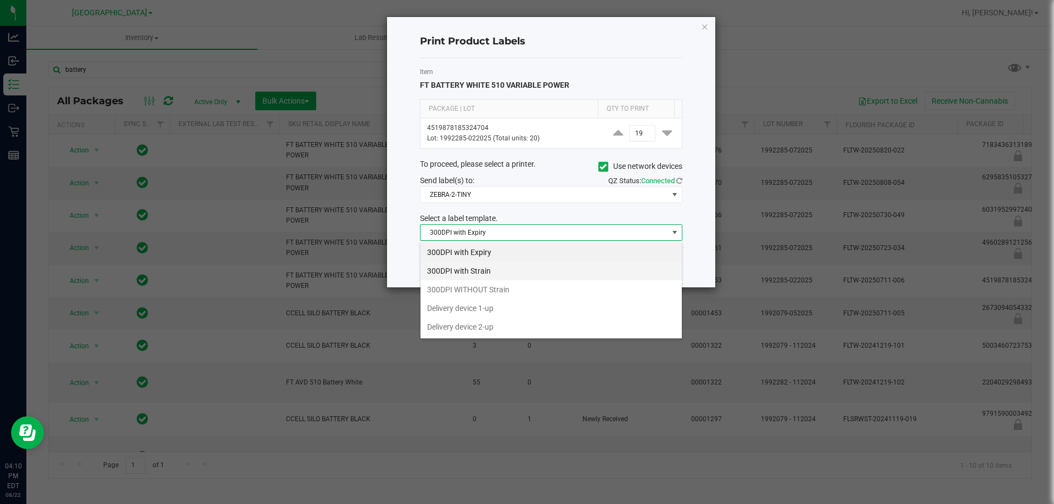
scroll to position [16, 262]
click at [475, 326] on li "Delivery device 2-up" at bounding box center [550, 327] width 261 height 19
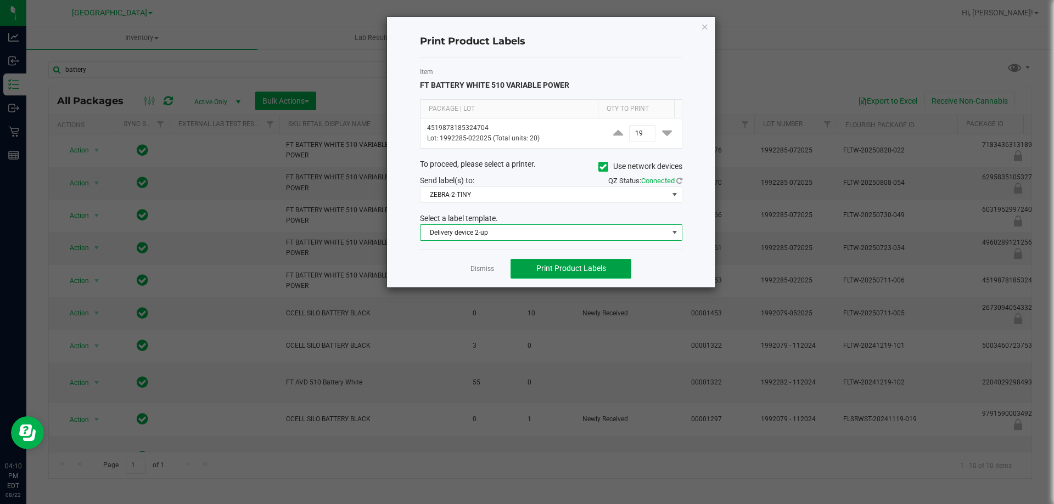
click at [571, 268] on span "Print Product Labels" at bounding box center [571, 268] width 70 height 9
click at [478, 269] on link "Dismiss" at bounding box center [482, 268] width 24 height 9
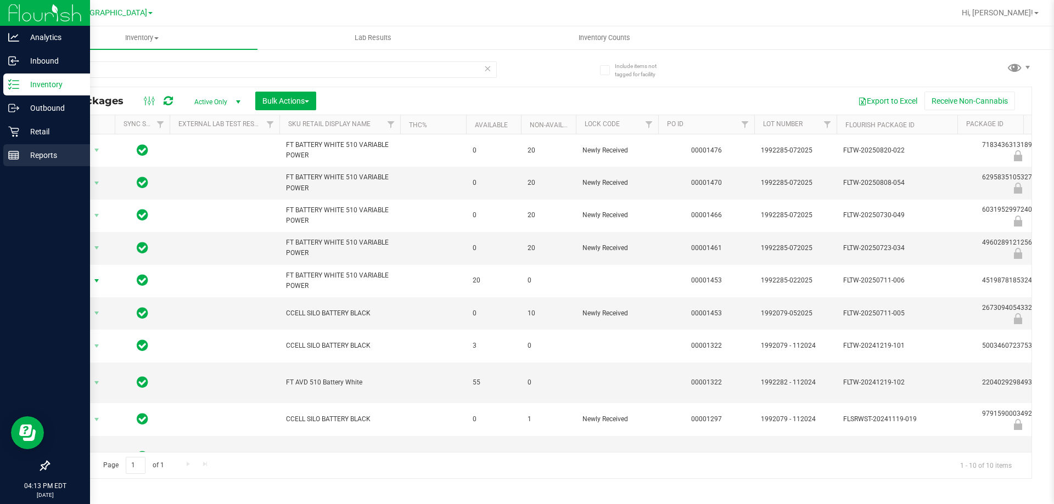
click at [6, 164] on div "Reports" at bounding box center [46, 155] width 87 height 22
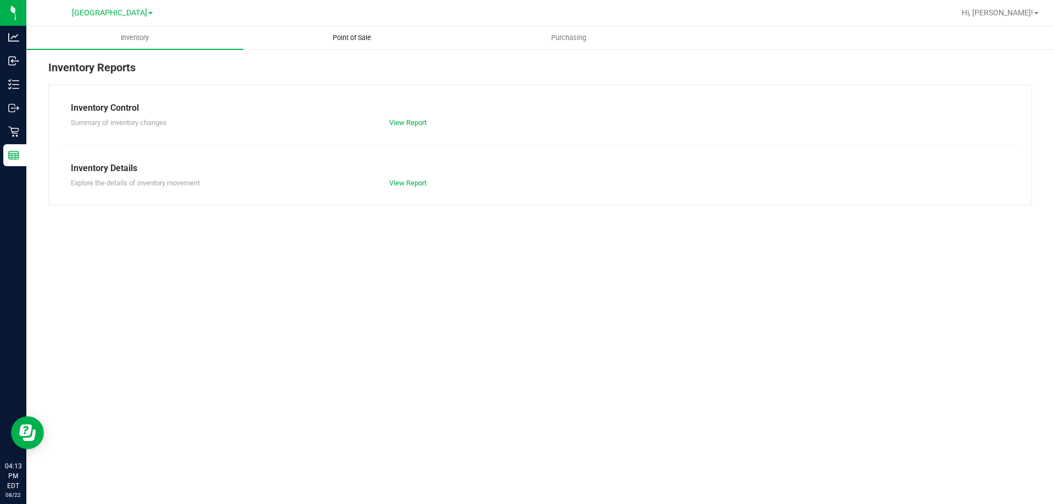
click at [367, 39] on span "Point of Sale" at bounding box center [352, 38] width 68 height 10
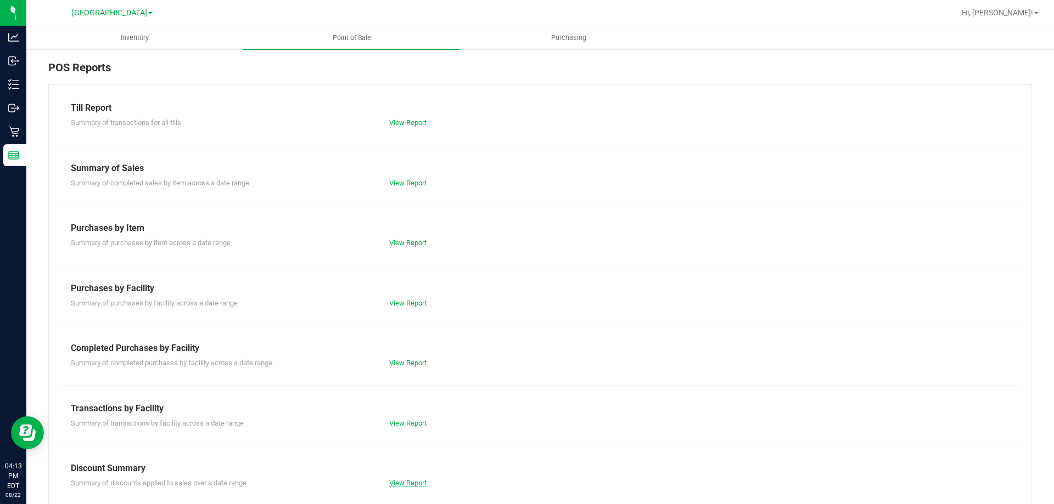
click at [402, 482] on link "View Report" at bounding box center [407, 483] width 37 height 8
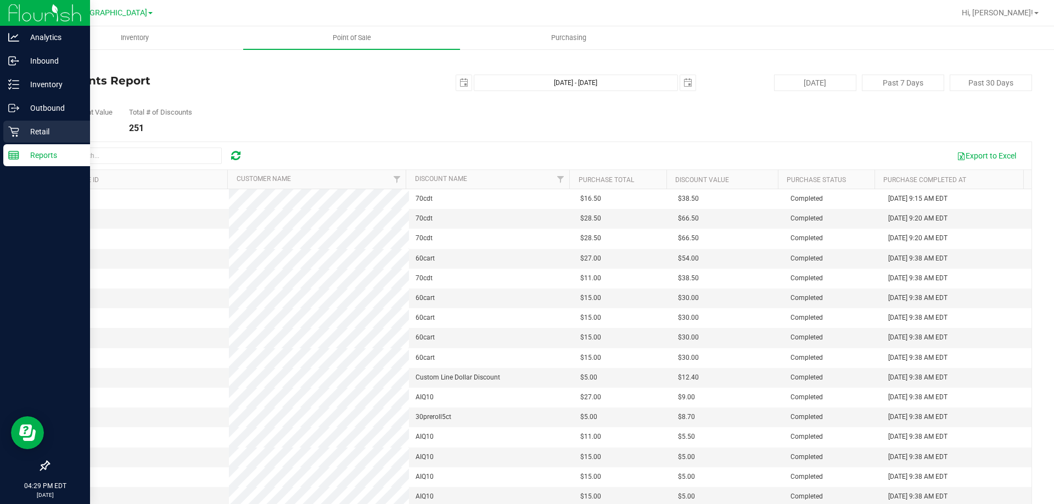
click at [16, 130] on icon at bounding box center [13, 131] width 11 height 11
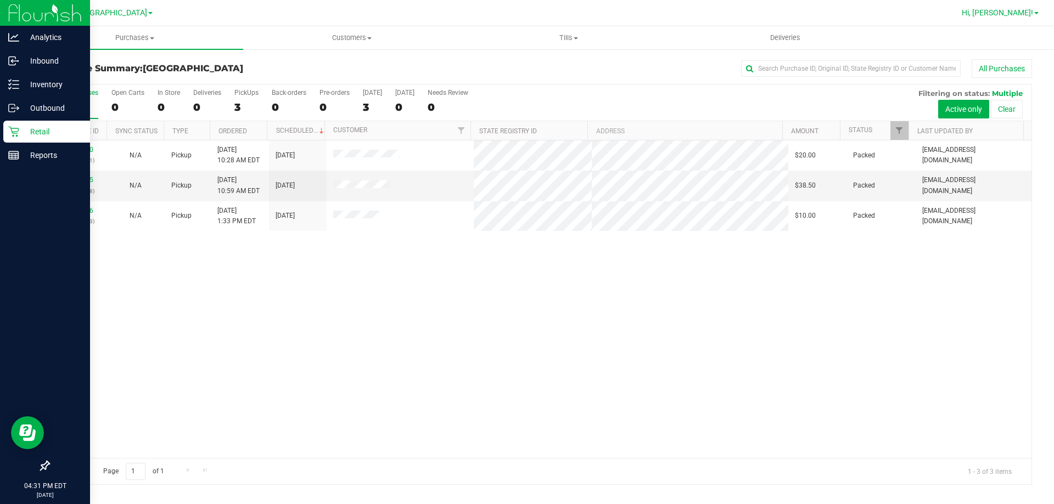
click at [1019, 17] on span "Hi, [PERSON_NAME]!" at bounding box center [996, 12] width 71 height 9
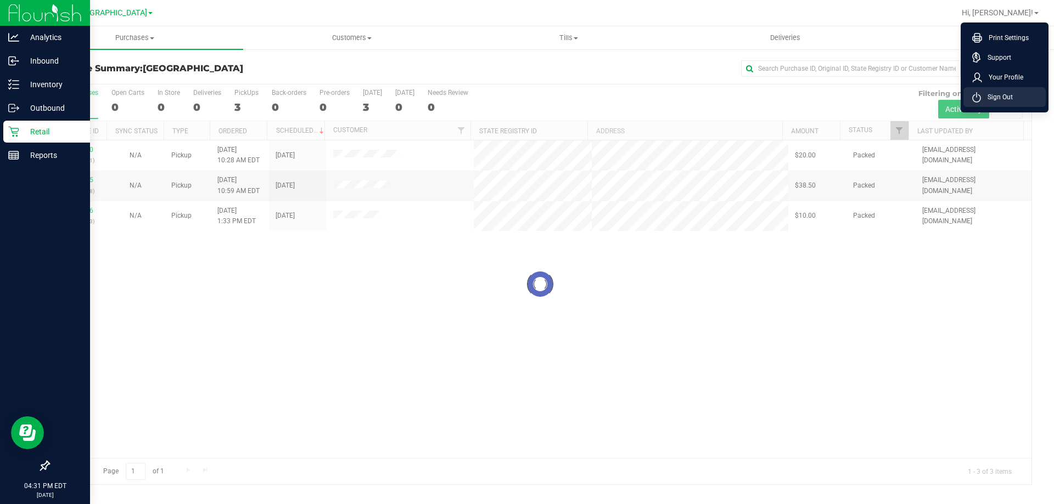
click at [1004, 98] on span "Sign Out" at bounding box center [997, 97] width 32 height 11
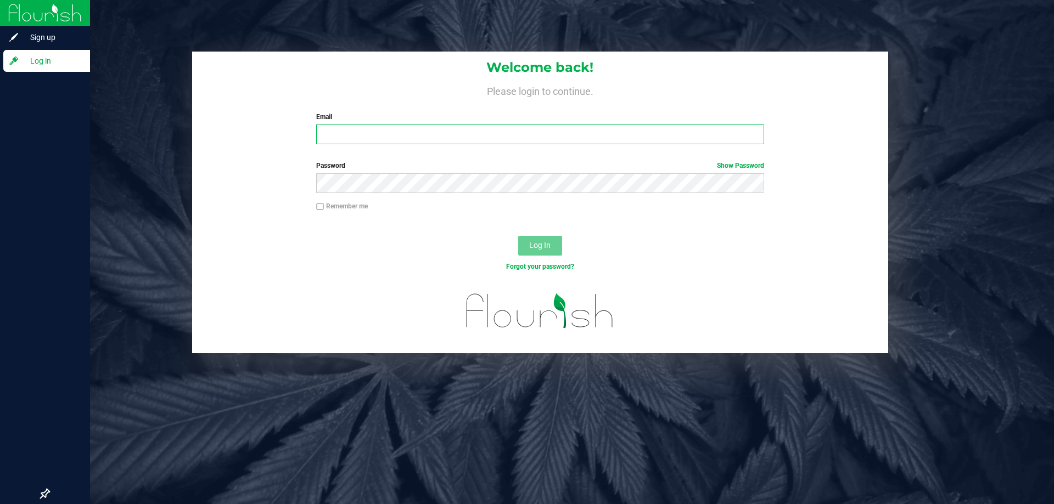
click at [352, 129] on input "Email" at bounding box center [539, 135] width 447 height 20
type input "[EMAIL_ADDRESS][DOMAIN_NAME]"
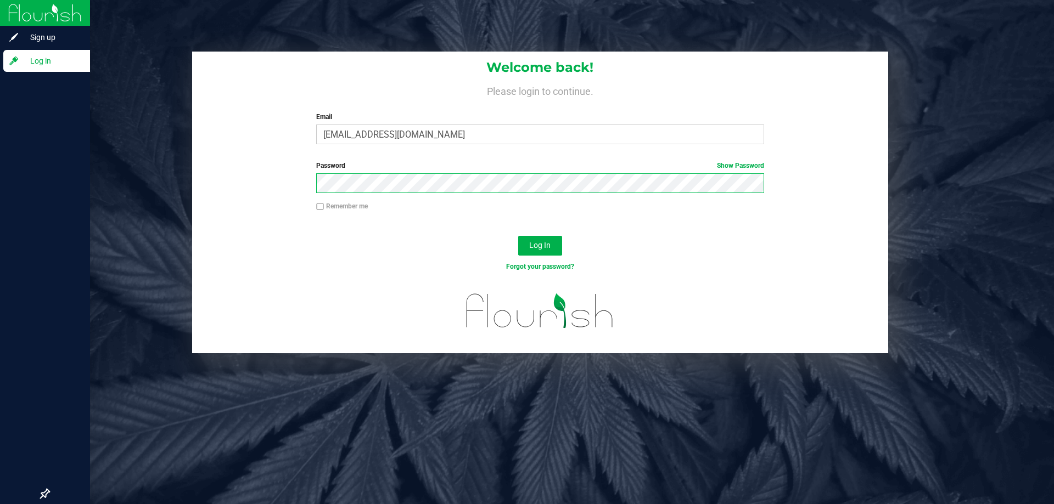
click at [518, 236] on button "Log In" at bounding box center [540, 246] width 44 height 20
